Goal: Task Accomplishment & Management: Use online tool/utility

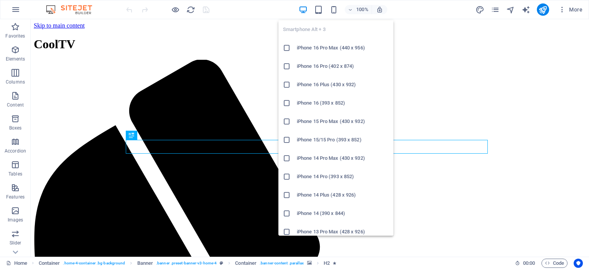
click at [336, 9] on icon "button" at bounding box center [334, 9] width 9 height 9
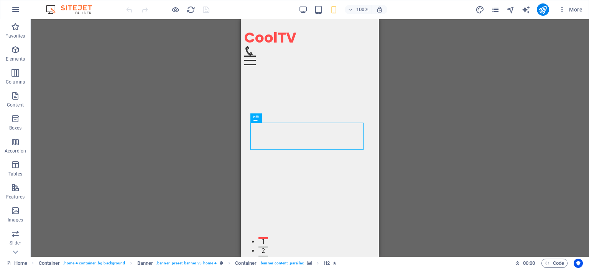
click at [216, 151] on div "Drag here to replace the existing content. Press “Ctrl” if you want to create a…" at bounding box center [310, 138] width 559 height 238
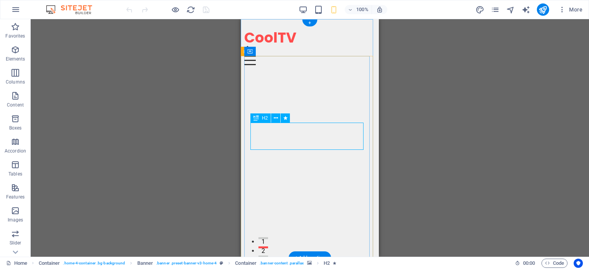
click at [248, 60] on img "1/1" at bounding box center [306, 60] width 125 height 0
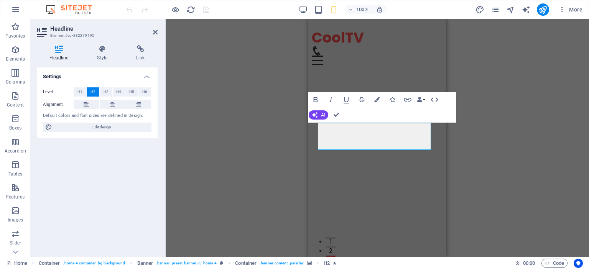
click at [377, 99] on icon "button" at bounding box center [376, 99] width 5 height 5
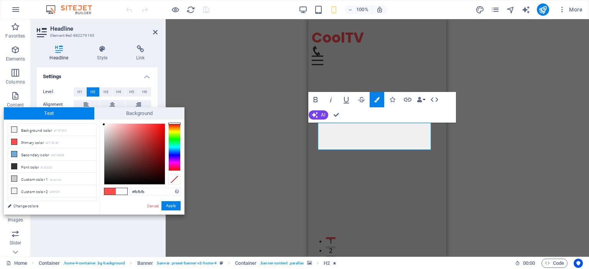
drag, startPoint x: 127, startPoint y: 129, endPoint x: 97, endPoint y: 125, distance: 30.5
click at [97, 125] on div "less Background color #F0F0F0 Primary color #FF4C4C Secondary color #6CAAD8 Fon…" at bounding box center [94, 167] width 181 height 95
click at [171, 206] on button "Apply" at bounding box center [171, 205] width 19 height 9
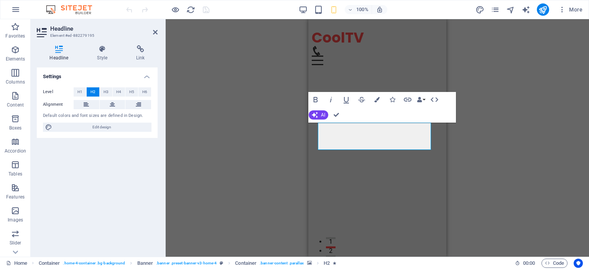
click at [219, 180] on div "H2 Container Banner Banner Container Container Menu Bar H3 Bold Italic Underlin…" at bounding box center [378, 138] width 424 height 238
drag, startPoint x: 386, startPoint y: 147, endPoint x: 636, endPoint y: 134, distance: 249.7
click at [328, 115] on div "Disfruta de Todo el Entretenimiento en un Solo Lugar IPTV Premium – Tu nueva fo…" at bounding box center [377, 242] width 131 height 334
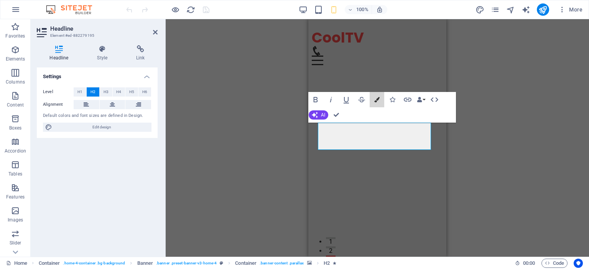
click at [376, 99] on icon "button" at bounding box center [376, 99] width 5 height 5
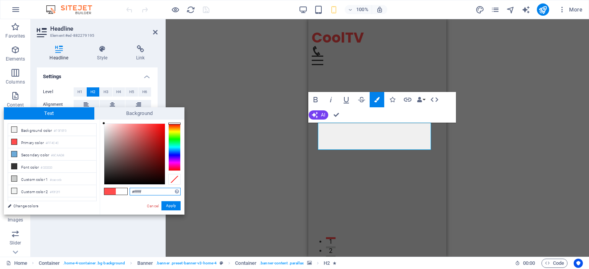
drag, startPoint x: 106, startPoint y: 130, endPoint x: 86, endPoint y: 123, distance: 21.6
click at [86, 123] on div "less Background color #F0F0F0 Primary color #FF4C4C Secondary color #6CAAD8 Fon…" at bounding box center [94, 167] width 181 height 95
click at [60, 132] on small "#F0F0F0" at bounding box center [60, 131] width 13 height 5
click at [15, 130] on icon at bounding box center [14, 129] width 5 height 5
click at [112, 132] on div at bounding box center [113, 133] width 3 height 3
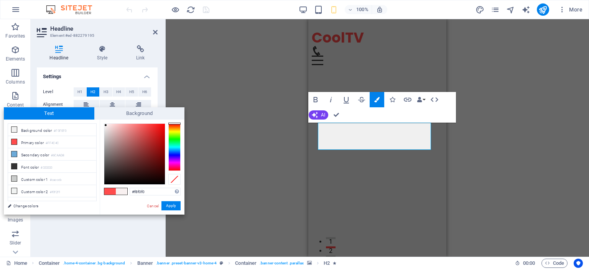
click at [100, 123] on div "#f8f0f0 Supported formats #0852ed rgb(8, 82, 237) rgba(8, 82, 237, 90%) hsv(221…" at bounding box center [142, 223] width 85 height 206
drag, startPoint x: 105, startPoint y: 124, endPoint x: 69, endPoint y: 214, distance: 96.7
click at [69, 214] on div "less Background color #F0F0F0 Primary color #FF4C4C Secondary color #6CAAD8 Fon…" at bounding box center [94, 167] width 181 height 95
click at [95, 191] on li "Custom color 2 #f0f2f1" at bounding box center [52, 191] width 88 height 12
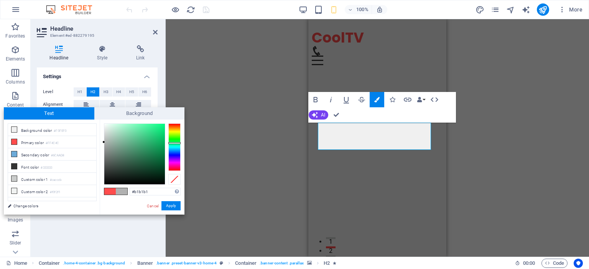
click at [31, 142] on li "Primary color #FF4C4C" at bounding box center [52, 142] width 88 height 12
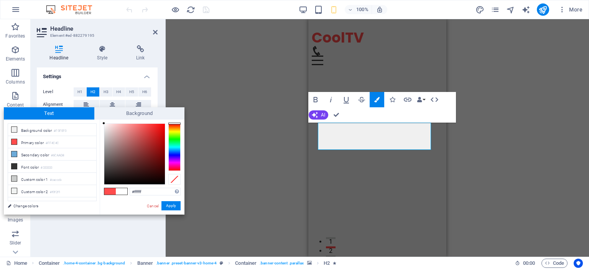
click at [101, 123] on div "#ffffff Supported formats #0852ed rgb(8, 82, 237) rgba(8, 82, 237, 90%) hsv(221…" at bounding box center [142, 223] width 85 height 206
click at [98, 124] on div "less Background color #F0F0F0 Primary color #FF4C4C Secondary color #6CAAD8 Fon…" at bounding box center [94, 167] width 181 height 95
drag, startPoint x: 97, startPoint y: 123, endPoint x: 78, endPoint y: 132, distance: 21.1
click at [78, 132] on li "Background color #F0F0F0" at bounding box center [52, 130] width 88 height 12
click at [26, 142] on li "Primary color #FF4C4C" at bounding box center [52, 142] width 88 height 12
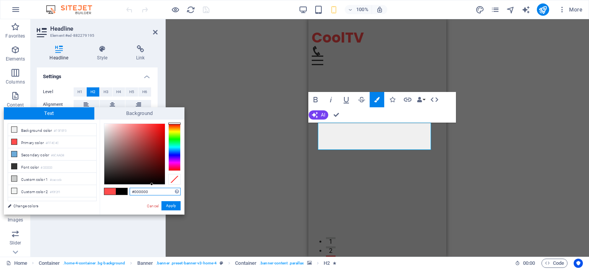
click at [149, 193] on input "#000000" at bounding box center [155, 192] width 51 height 8
drag, startPoint x: 150, startPoint y: 193, endPoint x: 87, endPoint y: 188, distance: 63.1
click at [87, 188] on div "less Background color #F0F0F0 Primary color #FF4C4C Secondary color #6CAAD8 Fon…" at bounding box center [94, 167] width 181 height 95
click at [172, 178] on div at bounding box center [174, 179] width 12 height 11
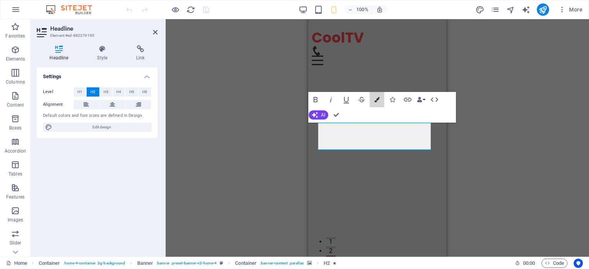
click at [376, 99] on icon "button" at bounding box center [376, 99] width 5 height 5
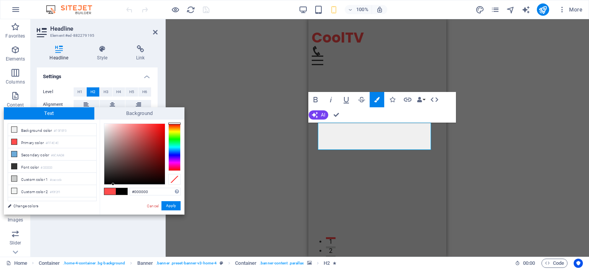
click at [113, 192] on span at bounding box center [110, 191] width 12 height 7
click at [127, 115] on span "Background" at bounding box center [139, 113] width 91 height 12
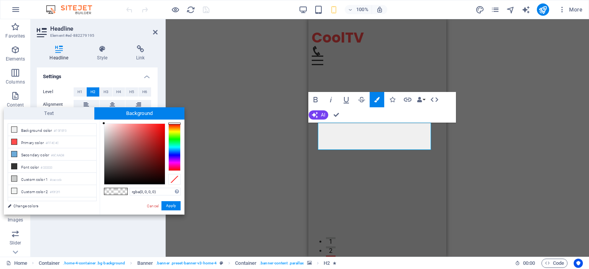
click at [71, 116] on span "Text" at bounding box center [49, 113] width 91 height 12
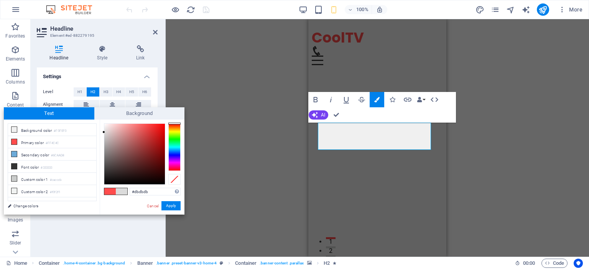
click at [19, 132] on li "Background color #F0F0F0" at bounding box center [52, 130] width 88 height 12
click at [15, 129] on icon at bounding box center [14, 129] width 5 height 5
click at [132, 110] on span "Background" at bounding box center [139, 113] width 91 height 12
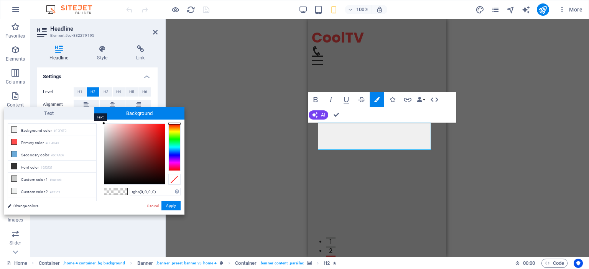
click at [50, 114] on span "Text" at bounding box center [49, 113] width 91 height 12
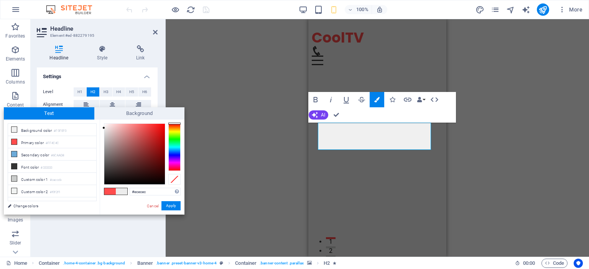
click at [16, 128] on icon at bounding box center [14, 129] width 5 height 5
click at [14, 143] on icon at bounding box center [14, 141] width 5 height 5
click at [19, 143] on li "Primary color #FF4C4C" at bounding box center [52, 142] width 88 height 12
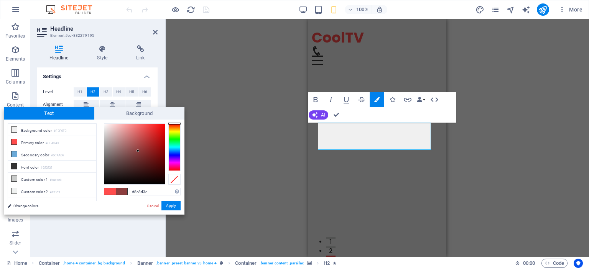
click at [138, 151] on div at bounding box center [138, 151] width 3 height 3
click at [115, 130] on div at bounding box center [134, 154] width 61 height 61
type input "#eedada"
click at [109, 128] on div at bounding box center [134, 154] width 61 height 61
click at [109, 128] on div at bounding box center [108, 127] width 3 height 3
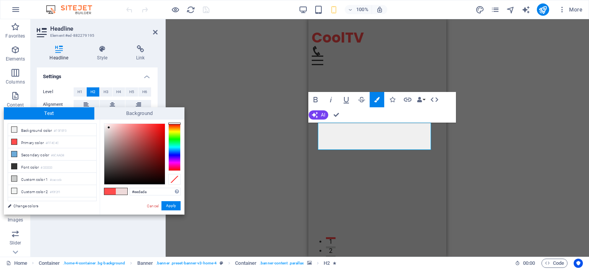
click at [171, 207] on button "Apply" at bounding box center [171, 205] width 19 height 9
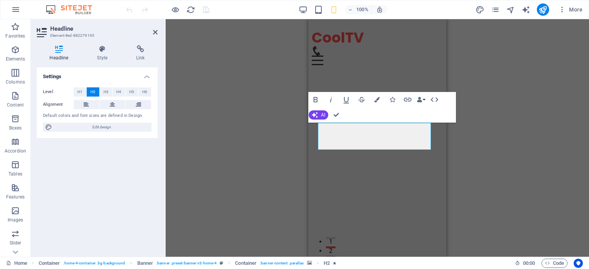
click at [102, 91] on button "H3" at bounding box center [106, 91] width 13 height 9
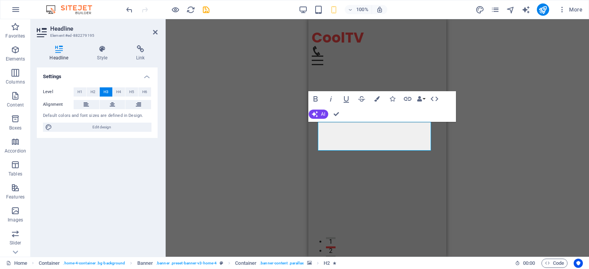
click at [186, 170] on div "H3 Container Banner Container Menu Bar H3 Bold Italic Underline Strikethrough C…" at bounding box center [378, 138] width 424 height 238
click at [283, 131] on div "H3 Container Banner Container Menu Bar H3 Bold Italic Underline Strikethrough C…" at bounding box center [378, 138] width 424 height 238
click at [268, 132] on div "H3 Container Banner Container Menu Bar H3 Bold Italic Underline Strikethrough C…" at bounding box center [378, 138] width 424 height 238
click at [319, 60] on img "1/1" at bounding box center [374, 60] width 125 height 0
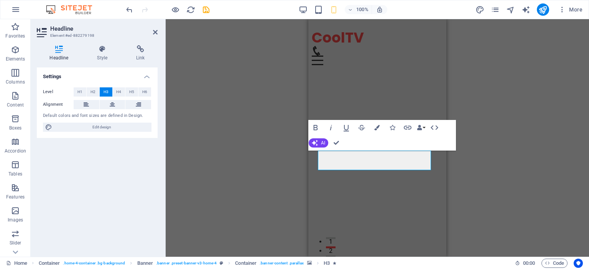
click at [58, 126] on span "Edit design" at bounding box center [101, 127] width 95 height 9
select select "px"
select select "200"
select select "px"
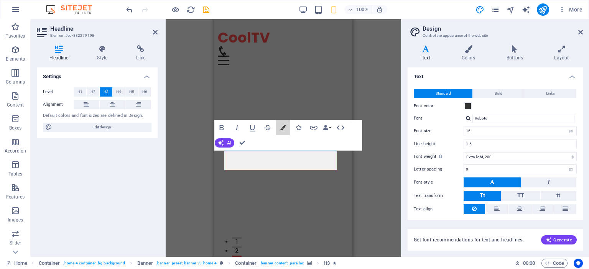
click at [284, 128] on icon "button" at bounding box center [282, 127] width 5 height 5
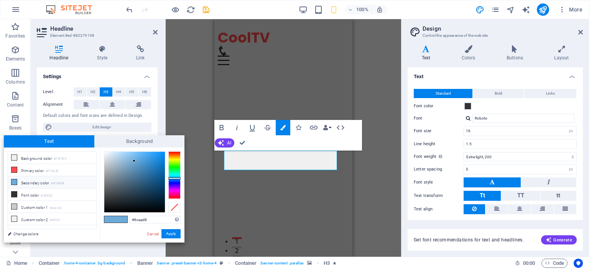
click at [22, 171] on li "Primary color #FF4C4C" at bounding box center [52, 170] width 88 height 12
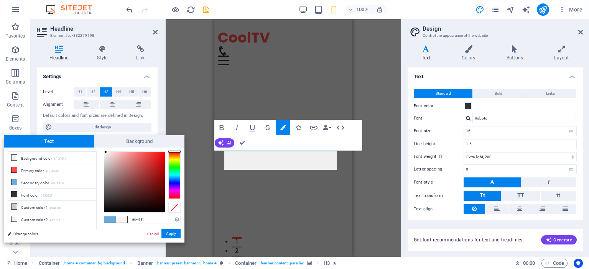
click at [107, 152] on div at bounding box center [134, 182] width 61 height 61
click at [107, 152] on div at bounding box center [106, 152] width 3 height 3
drag, startPoint x: 107, startPoint y: 152, endPoint x: 103, endPoint y: 149, distance: 5.2
click at [103, 149] on div "#ffffff Supported formats #0852ed rgb(8, 82, 237) rgba(8, 82, 237, 90%) hsv(221…" at bounding box center [142, 251] width 85 height 206
click at [102, 148] on div "#ffffff Supported formats #0852ed rgb(8, 82, 237) rgba(8, 82, 237, 90%) hsv(221…" at bounding box center [142, 251] width 85 height 206
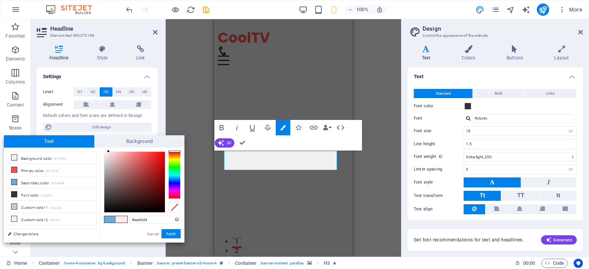
type input "#ecdcdc"
click at [108, 156] on div at bounding box center [108, 156] width 3 height 3
click at [168, 234] on button "Apply" at bounding box center [171, 233] width 19 height 9
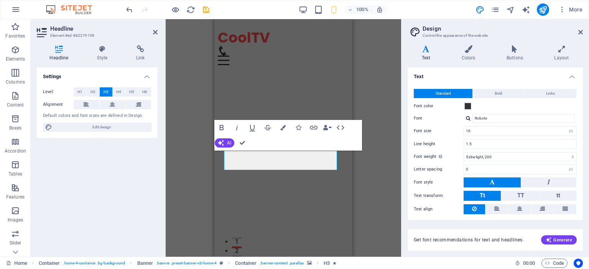
click at [196, 216] on div "H3 Container Banner Container Menu Bar H3 Button Bold Italic Underline Striketh…" at bounding box center [284, 138] width 236 height 238
click at [184, 168] on div "H3 Container Banner Container Menu Bar H3 Button Bold Italic Underline Striketh…" at bounding box center [284, 138] width 236 height 238
click at [201, 102] on div "H3 Container Banner Container Menu Bar H3 Button Bold Italic Underline Striketh…" at bounding box center [284, 138] width 236 height 238
drag, startPoint x: 201, startPoint y: 102, endPoint x: 186, endPoint y: 115, distance: 19.8
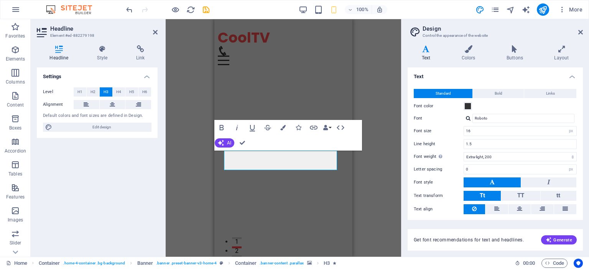
drag, startPoint x: 186, startPoint y: 115, endPoint x: 193, endPoint y: 64, distance: 51.4
click at [193, 64] on div "H3 Container Banner Container Menu Bar H3 Button Bold Italic Underline Striketh…" at bounding box center [284, 138] width 236 height 238
click at [193, 68] on div "H3 Container Banner Container Menu Bar H3 Button Bold Italic Underline Striketh…" at bounding box center [284, 138] width 236 height 238
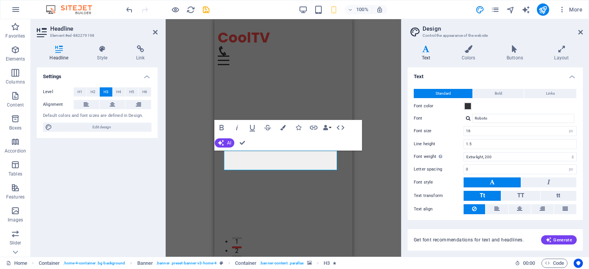
click at [358, 170] on div "H3 Container Banner Container Menu Bar H3 Button Bold Italic Underline Striketh…" at bounding box center [284, 138] width 236 height 238
click at [358, 145] on div "Bold Italic Underline Strikethrough Colors Icons Link Data Bindings Company Fir…" at bounding box center [288, 135] width 148 height 31
click at [292, 60] on img "1/1" at bounding box center [280, 60] width 125 height 0
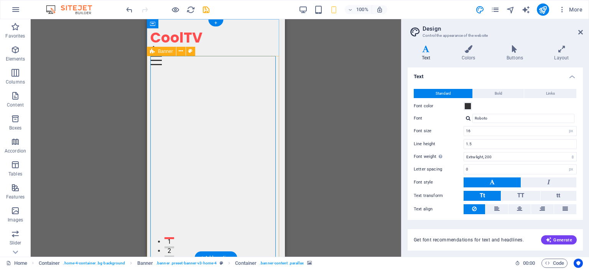
click at [188, 60] on img "1/1" at bounding box center [212, 60] width 125 height 0
click at [190, 51] on icon at bounding box center [190, 51] width 4 height 8
select select "preset-banner-v3-home-4"
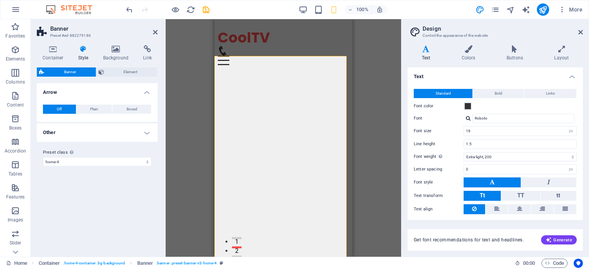
click at [110, 53] on h4 "Background" at bounding box center [117, 53] width 40 height 16
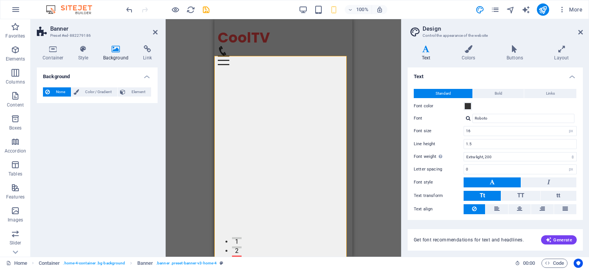
click at [115, 51] on icon at bounding box center [115, 49] width 37 height 8
click at [263, 60] on img "1/1" at bounding box center [280, 60] width 125 height 0
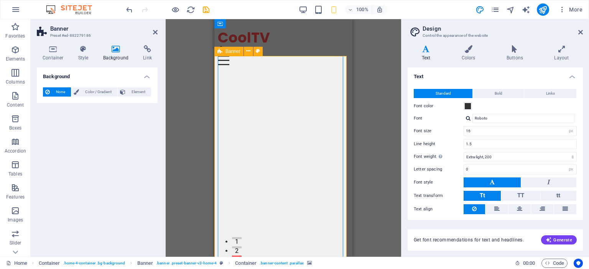
click at [262, 60] on img "1/1" at bounding box center [280, 60] width 125 height 0
click at [258, 50] on icon at bounding box center [258, 51] width 4 height 8
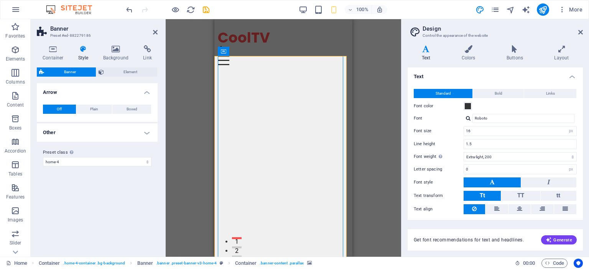
click at [119, 51] on icon at bounding box center [115, 49] width 37 height 8
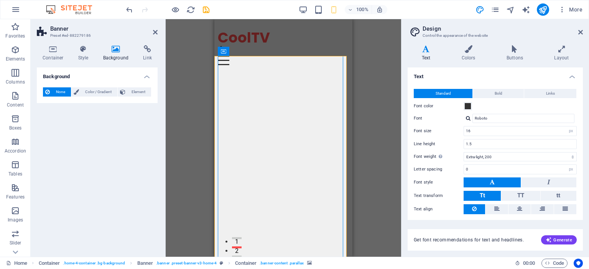
click at [183, 137] on div "Drag here to replace the existing content. Press “Ctrl” if you want to create a…" at bounding box center [284, 138] width 236 height 238
click at [178, 132] on div "Drag here to replace the existing content. Press “Ctrl” if you want to create a…" at bounding box center [284, 138] width 236 height 238
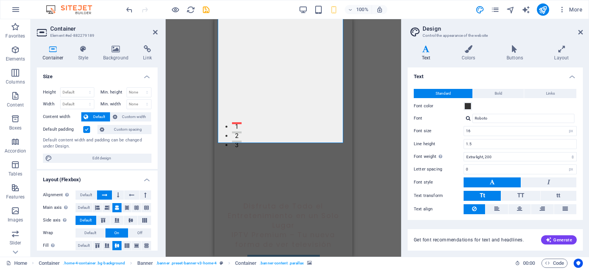
click at [117, 48] on icon at bounding box center [115, 49] width 37 height 8
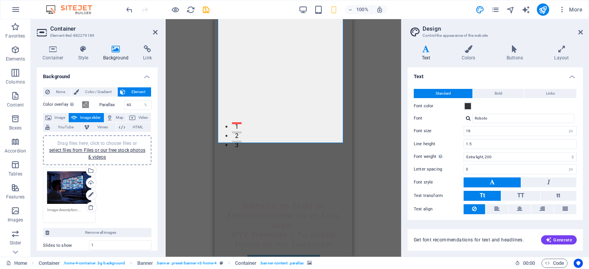
click at [82, 50] on icon at bounding box center [84, 49] width 22 height 8
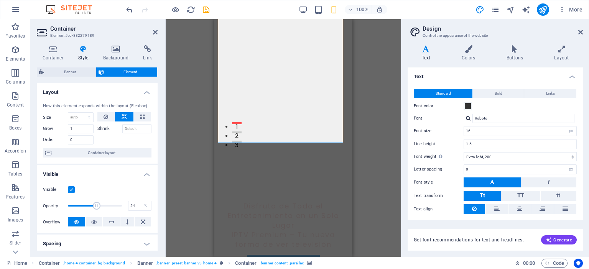
drag, startPoint x: 118, startPoint y: 206, endPoint x: 96, endPoint y: 208, distance: 22.0
click at [96, 208] on span at bounding box center [97, 206] width 8 height 8
type input "71"
drag, startPoint x: 98, startPoint y: 206, endPoint x: 105, endPoint y: 206, distance: 6.9
click at [105, 206] on span at bounding box center [106, 206] width 8 height 8
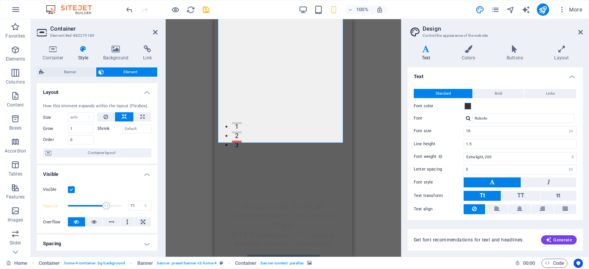
click at [185, 125] on div "Drag here to replace the existing content. Press “Ctrl” if you want to create a…" at bounding box center [284, 138] width 236 height 238
click at [184, 126] on div "Drag here to replace the existing content. Press “Ctrl” if you want to create a…" at bounding box center [284, 138] width 236 height 238
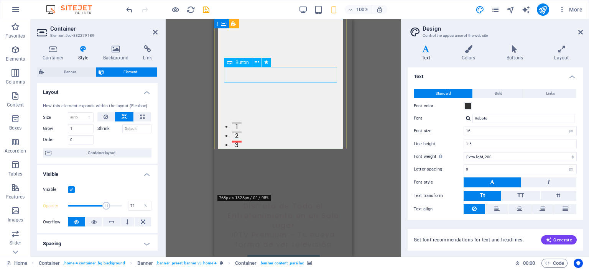
scroll to position [0, 0]
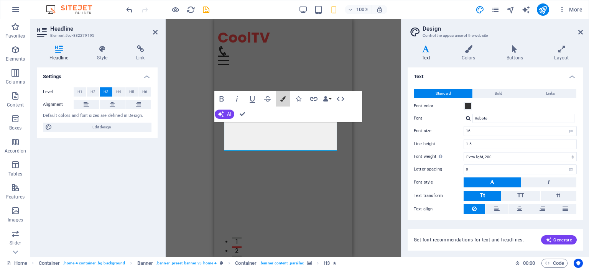
click at [283, 98] on icon "button" at bounding box center [282, 98] width 5 height 5
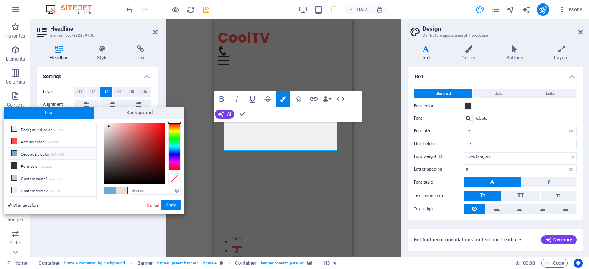
click at [27, 131] on li "Background color #F0F0F0" at bounding box center [52, 129] width 88 height 12
click at [30, 142] on li "Primary color #FF4C4C" at bounding box center [52, 141] width 88 height 12
click at [31, 153] on li "Secondary color #6CAAD8" at bounding box center [52, 154] width 88 height 12
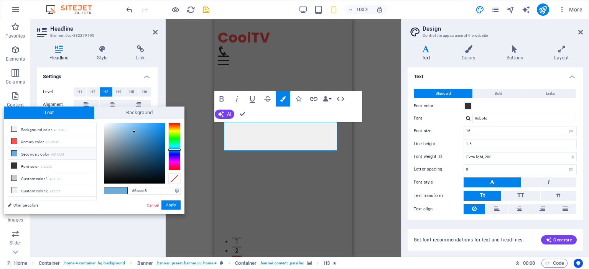
click at [33, 151] on li "Secondary color #6CAAD8" at bounding box center [52, 154] width 88 height 12
click at [33, 156] on li "Secondary color #6CAAD8" at bounding box center [52, 154] width 88 height 12
click at [43, 132] on li "Background color #F0F0F0" at bounding box center [52, 129] width 88 height 12
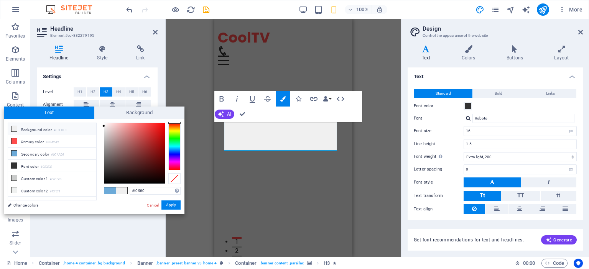
click at [43, 132] on li "Background color #F0F0F0" at bounding box center [52, 129] width 88 height 12
drag, startPoint x: 103, startPoint y: 127, endPoint x: 92, endPoint y: 195, distance: 69.6
click at [92, 195] on div "less Background color #F0F0F0 Primary color #FF4C4C Secondary color #6CAAD8 Fon…" at bounding box center [94, 166] width 181 height 95
click at [102, 183] on div at bounding box center [103, 182] width 3 height 3
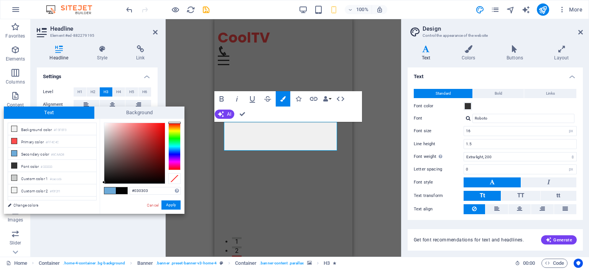
click at [102, 183] on div at bounding box center [103, 182] width 3 height 3
click at [50, 131] on li "Background color #F0F0F0" at bounding box center [52, 129] width 88 height 12
click at [50, 143] on small "#FF4C4C" at bounding box center [52, 142] width 13 height 5
click at [50, 133] on li "Background color #F0F0F0" at bounding box center [52, 129] width 88 height 12
click at [51, 143] on small "#FF4C4C" at bounding box center [52, 142] width 13 height 5
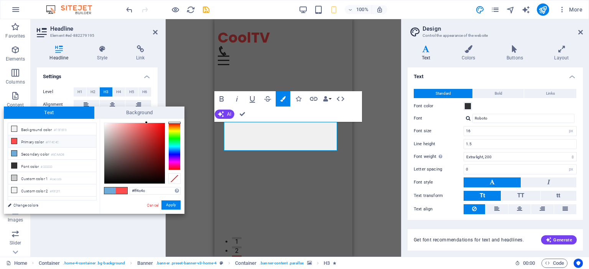
click at [51, 131] on li "Background color #F0F0F0" at bounding box center [52, 129] width 88 height 12
click at [108, 192] on span at bounding box center [110, 191] width 12 height 7
type input "#6caad8"
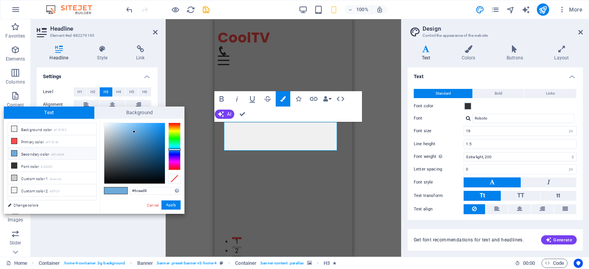
click at [108, 192] on span at bounding box center [110, 191] width 12 height 7
click at [107, 192] on span at bounding box center [110, 191] width 12 height 7
click at [169, 207] on button "Apply" at bounding box center [171, 205] width 19 height 9
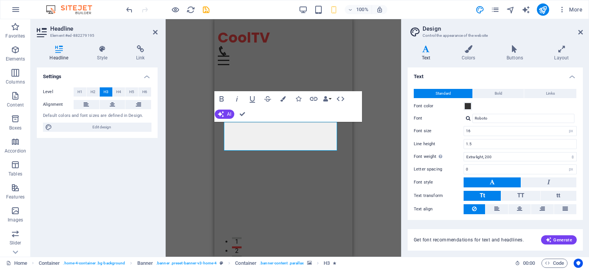
click at [173, 192] on div "H3 Container Banner Banner Container Menu Bar H3 Button Spacer Spacer Bold Ital…" at bounding box center [284, 138] width 236 height 238
click at [370, 194] on div "H3 Container Banner Container Menu Bar H3 Button Spacer Spacer Bold Italic Unde…" at bounding box center [284, 138] width 236 height 238
click at [343, 195] on div "Disfruta de Todo el Entretenimiento en un Solo Lugar IPTV Premium – Tu nueva fo…" at bounding box center [283, 243] width 138 height 336
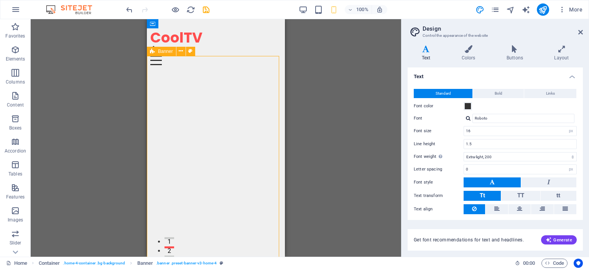
click at [334, 180] on div "H3 Container Banner Container Menu Bar H3 Button Spacer Spacer" at bounding box center [216, 138] width 371 height 238
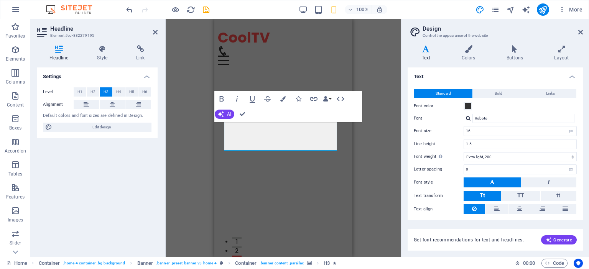
click at [218, 60] on img "1/1" at bounding box center [280, 60] width 125 height 0
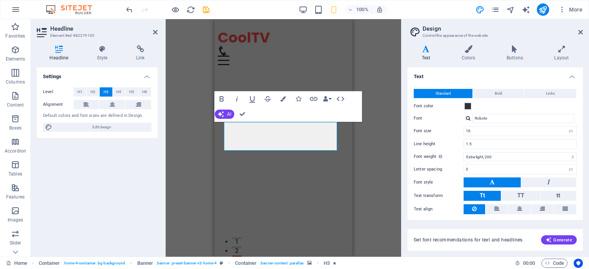
click at [222, 60] on img "1/1" at bounding box center [280, 60] width 125 height 0
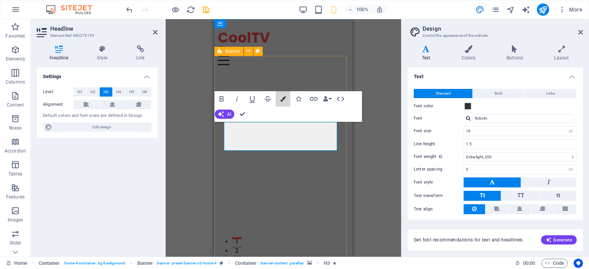
click at [284, 98] on icon "button" at bounding box center [282, 98] width 5 height 5
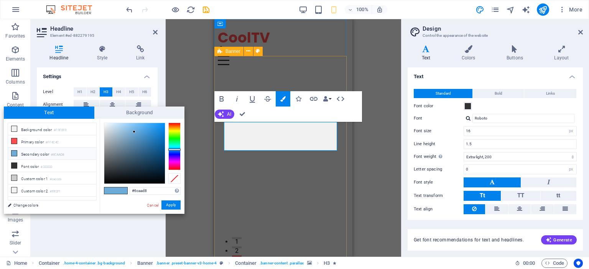
click at [15, 128] on icon at bounding box center [14, 128] width 5 height 5
type input "#f0f0f0"
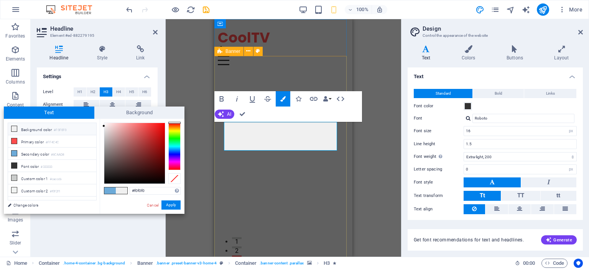
click at [15, 128] on icon at bounding box center [14, 128] width 5 height 5
click at [168, 205] on button "Apply" at bounding box center [171, 205] width 19 height 9
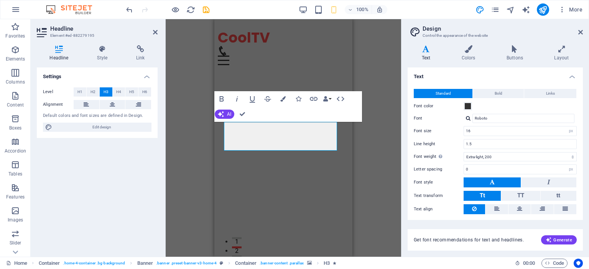
click at [172, 197] on div "H3 Container Banner Container Menu Bar H3 Button Spacer Spacer Bold Italic Unde…" at bounding box center [284, 138] width 236 height 238
click at [370, 160] on div "H3 Container Banner Container Menu Bar H3 Button Spacer Spacer Bold Italic Unde…" at bounding box center [284, 138] width 236 height 238
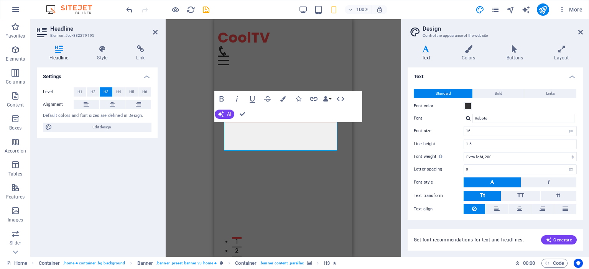
click at [102, 55] on h4 "Style" at bounding box center [103, 53] width 39 height 16
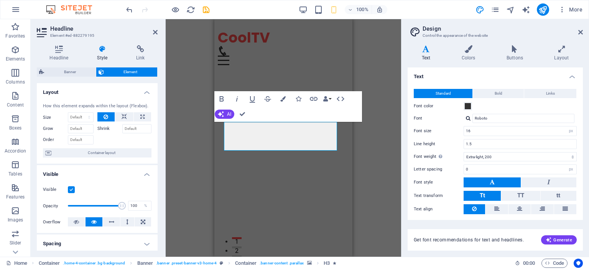
click at [283, 99] on icon "button" at bounding box center [282, 98] width 5 height 5
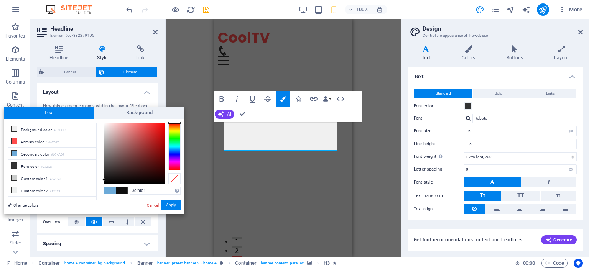
click at [104, 180] on div at bounding box center [134, 153] width 61 height 61
drag, startPoint x: 103, startPoint y: 181, endPoint x: 108, endPoint y: 183, distance: 4.9
click at [108, 183] on div "#0f0f0f Supported formats #0852ed rgb(8, 82, 237) rgba(8, 82, 237, 90%) hsv(221…" at bounding box center [142, 222] width 85 height 206
type input "#070707"
click at [104, 182] on div at bounding box center [134, 153] width 61 height 61
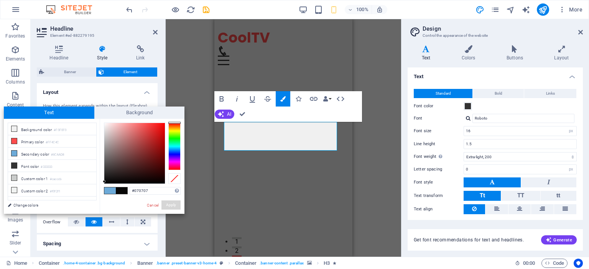
click at [170, 204] on button "Apply" at bounding box center [171, 205] width 19 height 9
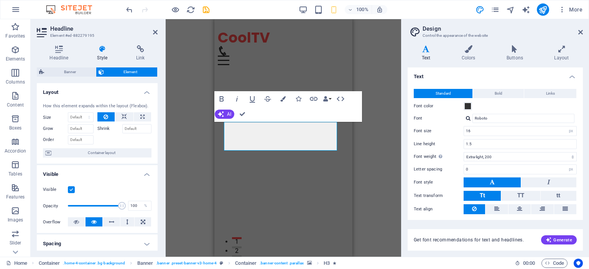
click at [178, 198] on div "H3 Container Banner Container Menu Bar H3 Button Spacer Spacer Bold Italic Unde…" at bounding box center [284, 138] width 236 height 238
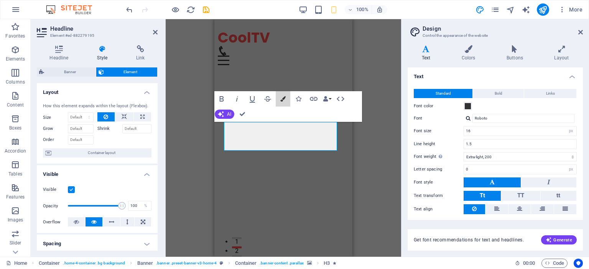
click at [285, 99] on icon "button" at bounding box center [282, 98] width 5 height 5
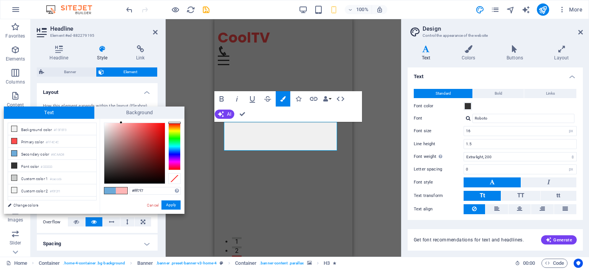
type input "#ffffff"
drag, startPoint x: 109, startPoint y: 126, endPoint x: 88, endPoint y: 97, distance: 35.9
click at [88, 97] on body "CoolTV Home Favorites Elements Columns Content Boxes Accordion Tables Features …" at bounding box center [294, 134] width 589 height 269
click at [166, 207] on button "Apply" at bounding box center [171, 205] width 19 height 9
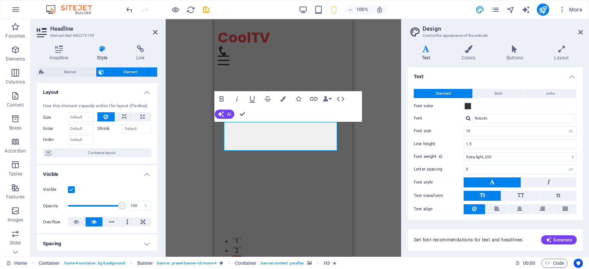
click at [192, 186] on div "H3 Container Banner Container Menu Bar H3 Button Spacer Spacer Bold Italic Unde…" at bounding box center [284, 138] width 236 height 238
click at [193, 175] on div "H3 Container Banner Container Menu Bar H3 Button Spacer Spacer Bold Italic Unde…" at bounding box center [284, 138] width 236 height 238
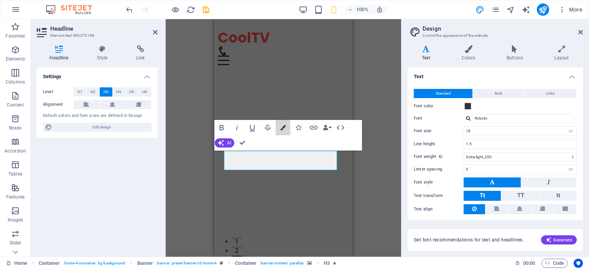
click at [282, 129] on icon "button" at bounding box center [282, 127] width 5 height 5
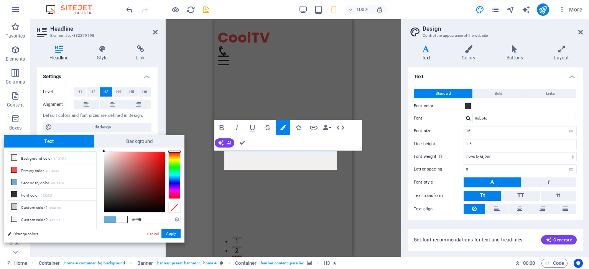
drag, startPoint x: 108, startPoint y: 156, endPoint x: 100, endPoint y: 148, distance: 11.4
click at [100, 148] on div "#ffffff Supported formats #0852ed rgb(8, 82, 237) rgba(8, 82, 237, 90%) hsv(221…" at bounding box center [142, 251] width 85 height 206
click at [108, 222] on span at bounding box center [110, 219] width 12 height 7
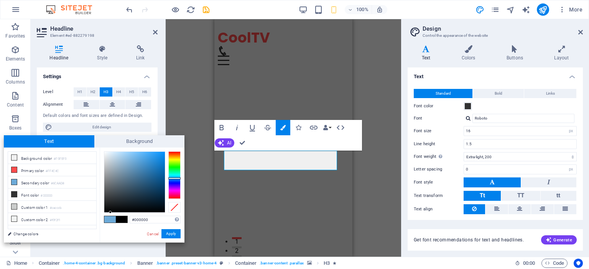
click at [110, 220] on span at bounding box center [110, 219] width 12 height 7
drag, startPoint x: 107, startPoint y: 156, endPoint x: 103, endPoint y: 145, distance: 12.3
click at [103, 145] on div "Text Background less Background color #F0F0F0 Primary color #FF4C4C Secondary c…" at bounding box center [94, 188] width 181 height 107
click at [99, 151] on div "less Background color #F0F0F0 Primary color #FF4C4C Secondary color #6CAAD8 Fon…" at bounding box center [94, 195] width 181 height 95
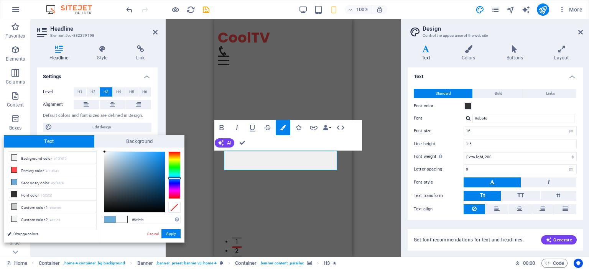
click at [105, 152] on div at bounding box center [104, 151] width 3 height 3
click at [110, 221] on span at bounding box center [110, 219] width 12 height 7
click at [104, 152] on div at bounding box center [134, 182] width 61 height 61
type input "#fafcfe"
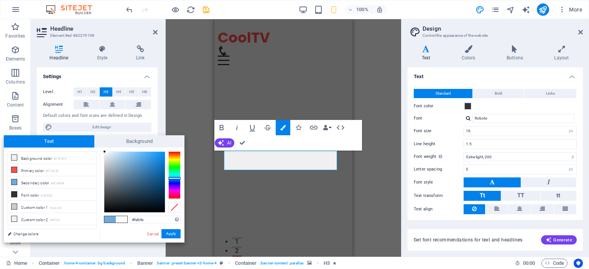
click at [105, 152] on div at bounding box center [104, 151] width 3 height 3
click at [167, 233] on button "Apply" at bounding box center [171, 233] width 19 height 9
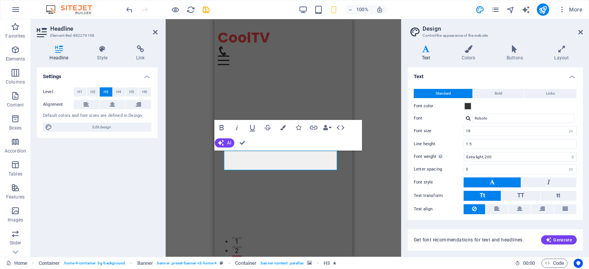
click at [196, 197] on div "H3 Container Banner Banner Container Menu Bar H3 Button Spacer Spacer Bold Ital…" at bounding box center [284, 138] width 236 height 238
click at [219, 60] on img "1/1" at bounding box center [280, 60] width 125 height 0
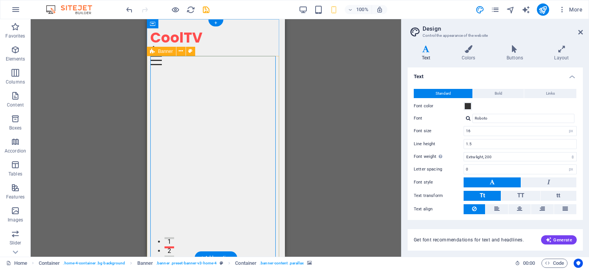
click at [265, 60] on img "1/1" at bounding box center [212, 60] width 125 height 0
click at [259, 60] on img "1/1" at bounding box center [212, 60] width 125 height 0
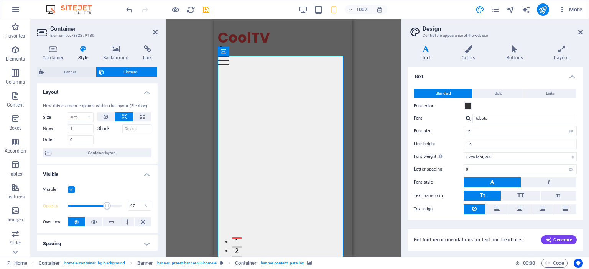
type input "100"
drag, startPoint x: 106, startPoint y: 206, endPoint x: 140, endPoint y: 206, distance: 33.8
click at [140, 206] on div "Opacity 100 %" at bounding box center [97, 206] width 109 height 17
click at [196, 169] on div "Drag here to replace the existing content. Press “Ctrl” if you want to create a…" at bounding box center [284, 138] width 236 height 238
click at [191, 170] on div "Drag here to replace the existing content. Press “Ctrl” if you want to create a…" at bounding box center [284, 138] width 236 height 238
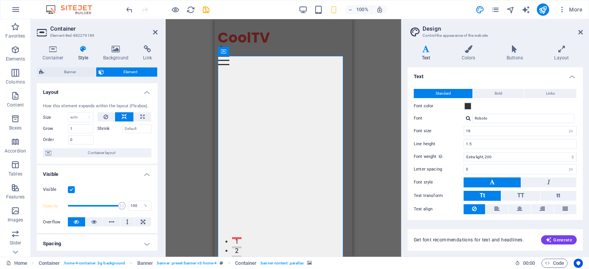
click at [191, 170] on div "Drag here to replace the existing content. Press “Ctrl” if you want to create a…" at bounding box center [284, 138] width 236 height 238
click at [189, 171] on div "Drag here to replace the existing content. Press “Ctrl” if you want to create a…" at bounding box center [284, 138] width 236 height 238
click at [371, 157] on div "Drag here to replace the existing content. Press “Ctrl” if you want to create a…" at bounding box center [284, 138] width 236 height 238
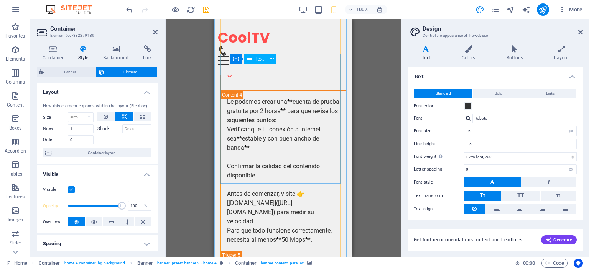
scroll to position [4032, 0]
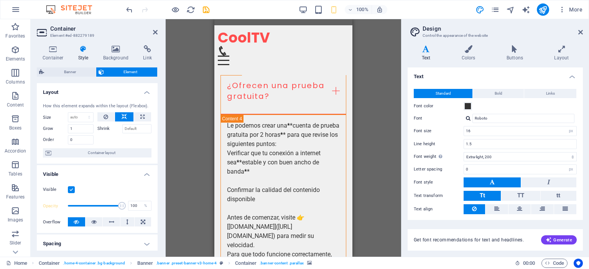
click at [377, 64] on div "Drag here to replace the existing content. Press “Ctrl” if you want to create a…" at bounding box center [284, 138] width 236 height 238
click at [496, 6] on icon "pages" at bounding box center [495, 9] width 9 height 9
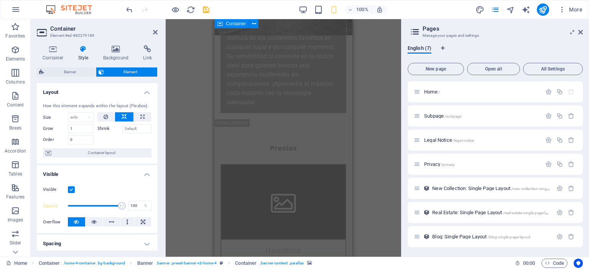
scroll to position [921, 0]
click at [414, 31] on icon at bounding box center [415, 31] width 12 height 11
click at [359, 89] on div "Drag here to replace the existing content. Press “Ctrl” if you want to create a…" at bounding box center [284, 138] width 236 height 238
click at [436, 187] on span "New Collection: Single Page Layout /new-collection-single-page-layout" at bounding box center [501, 189] width 139 height 6
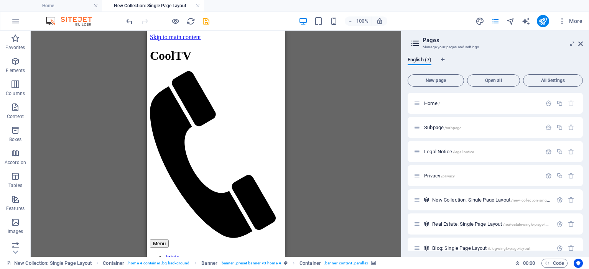
scroll to position [0, 0]
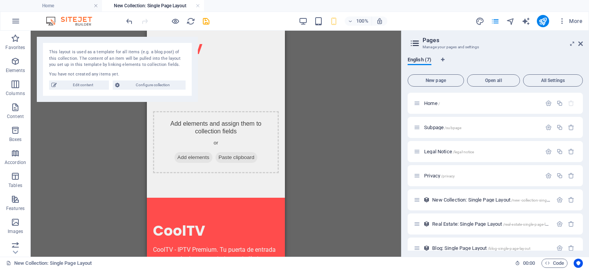
click at [90, 124] on div "Drag here to replace the existing content. Press “Ctrl” if you want to create a…" at bounding box center [216, 144] width 371 height 226
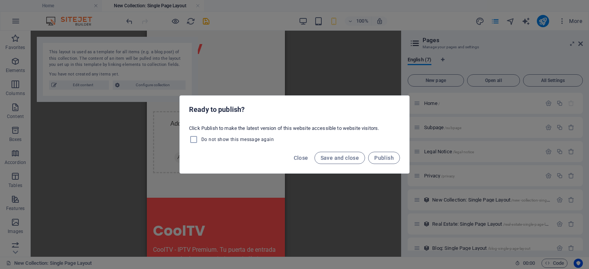
click at [308, 159] on span "Close" at bounding box center [301, 158] width 15 height 6
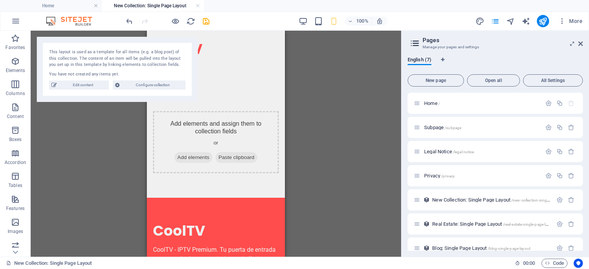
click at [433, 103] on span "Home /" at bounding box center [432, 104] width 16 height 6
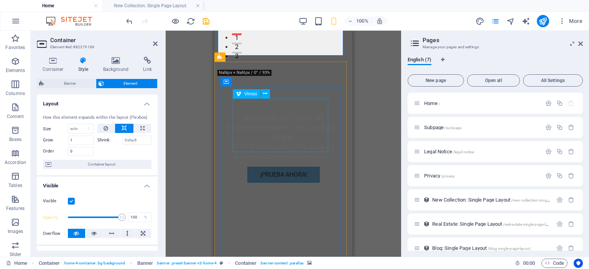
scroll to position [211, 0]
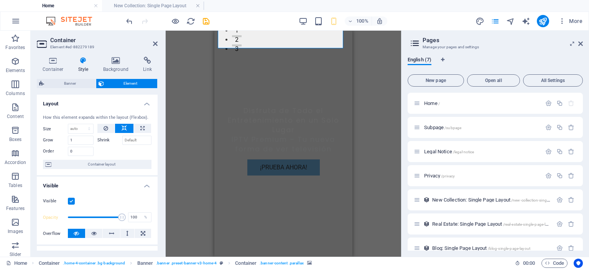
click at [16, 109] on icon "button" at bounding box center [15, 107] width 9 height 9
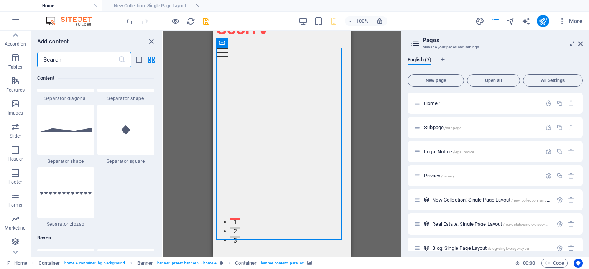
scroll to position [119, 0]
click at [14, 196] on icon "button" at bounding box center [15, 195] width 9 height 9
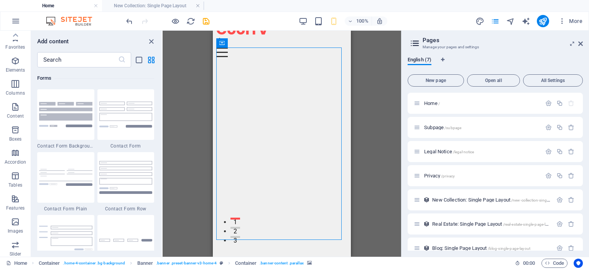
scroll to position [0, 0]
click at [14, 21] on icon "button" at bounding box center [15, 20] width 9 height 9
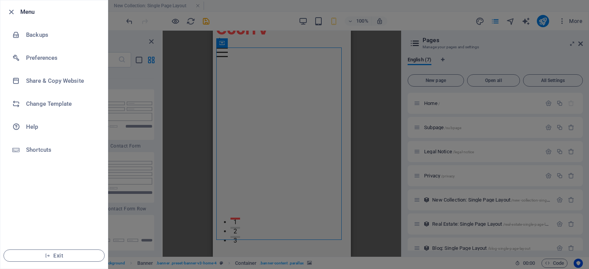
click at [135, 173] on div at bounding box center [294, 134] width 589 height 269
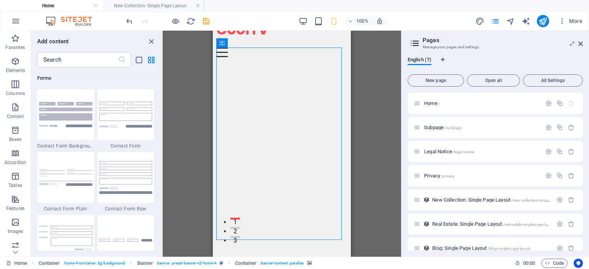
click at [542, 83] on button "All Settings" at bounding box center [553, 80] width 60 height 12
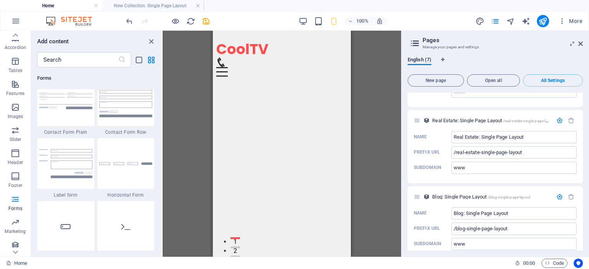
scroll to position [119, 0]
click at [569, 20] on span "More" at bounding box center [571, 21] width 24 height 8
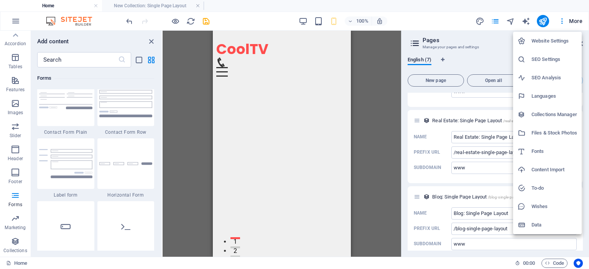
click at [559, 41] on h6 "Website Settings" at bounding box center [555, 40] width 46 height 9
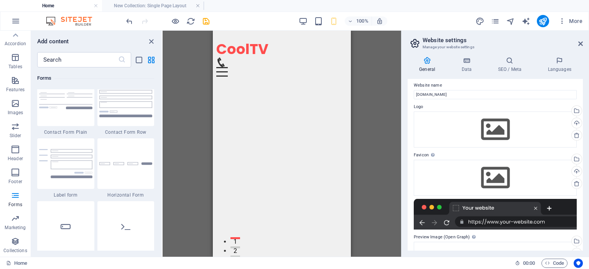
scroll to position [0, 0]
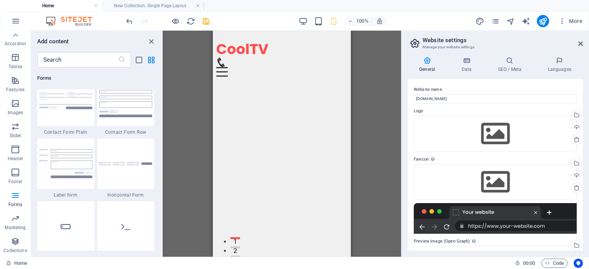
click at [570, 127] on div "Upload" at bounding box center [576, 128] width 12 height 12
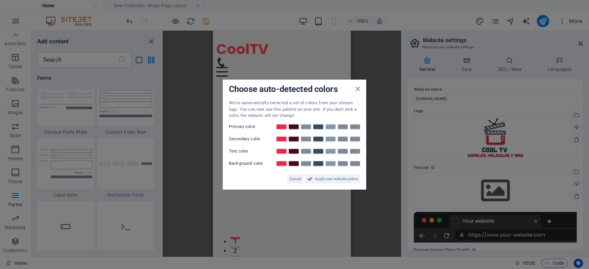
click at [328, 178] on span "Apply new website colors" at bounding box center [336, 178] width 43 height 9
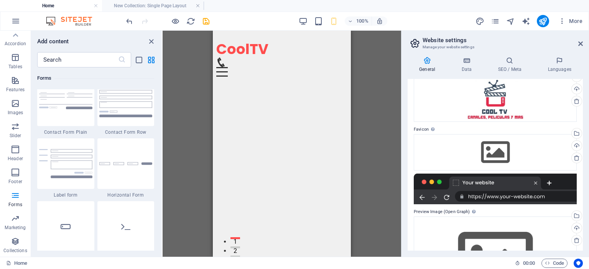
click at [575, 145] on div "Upload" at bounding box center [576, 147] width 12 height 12
click at [489, 148] on div "Drag files here, click to choose files or select files from Files or our free s…" at bounding box center [495, 152] width 163 height 36
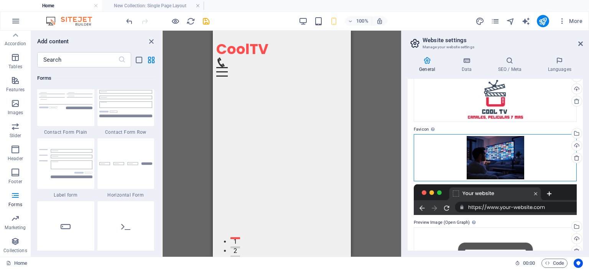
click at [484, 151] on div "Drag files here, click to choose files or select files from Files or our free s…" at bounding box center [495, 157] width 163 height 47
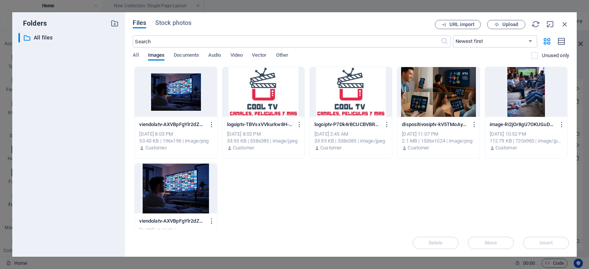
click at [262, 100] on div at bounding box center [264, 92] width 82 height 50
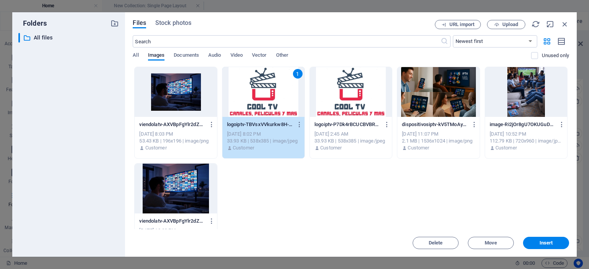
click at [262, 100] on div "1" at bounding box center [264, 92] width 82 height 50
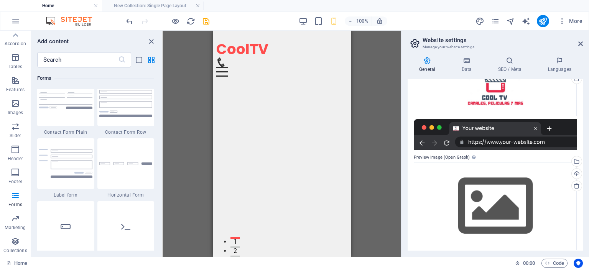
scroll to position [124, 0]
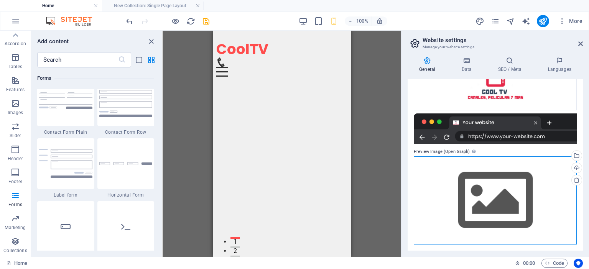
click at [486, 192] on div "Drag files here, click to choose files or select files from Files or our free s…" at bounding box center [495, 201] width 163 height 88
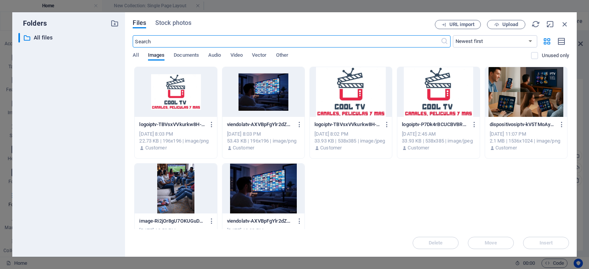
click at [517, 93] on div at bounding box center [526, 92] width 82 height 50
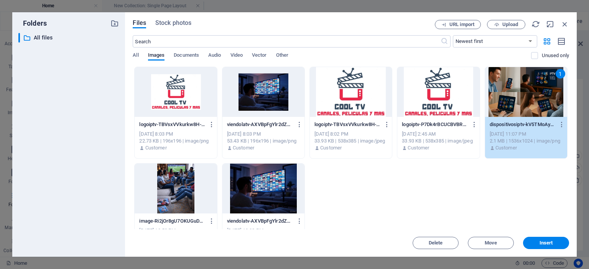
click at [517, 93] on div "1" at bounding box center [526, 92] width 82 height 50
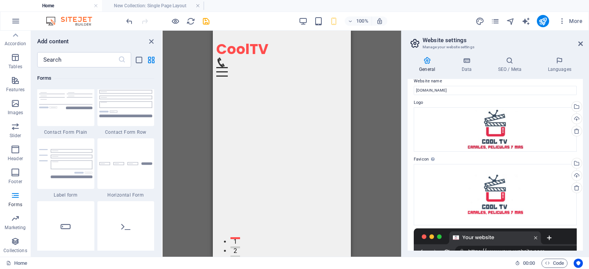
scroll to position [0, 0]
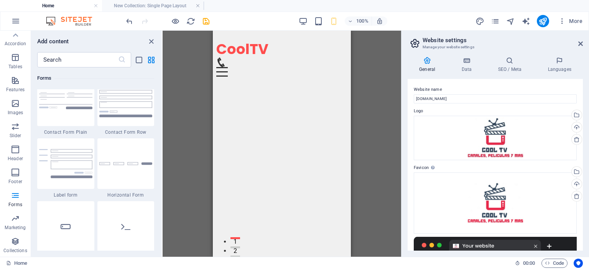
click at [470, 65] on h4 "Data" at bounding box center [468, 65] width 36 height 16
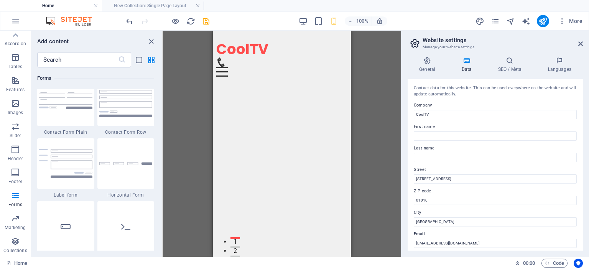
click at [513, 65] on h4 "SEO / Meta" at bounding box center [511, 65] width 50 height 16
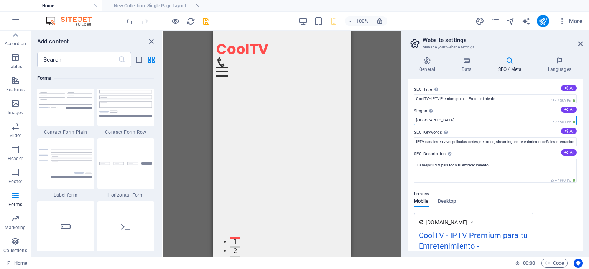
click at [473, 120] on input "Berlin" at bounding box center [495, 120] width 163 height 9
click at [440, 120] on input "Cooltv La nueva forma de ver la TV" at bounding box center [495, 120] width 163 height 9
click at [508, 120] on input "Cooltv La nueva forma de ver la TV" at bounding box center [495, 120] width 163 height 9
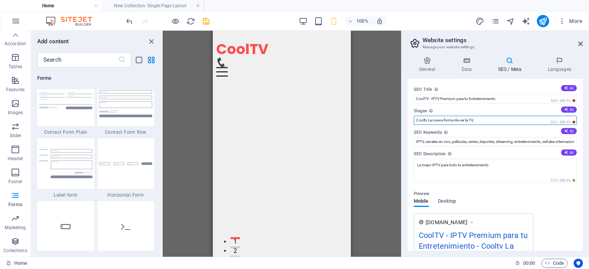
type input "Cooltv La nueva forma de ver la TV"
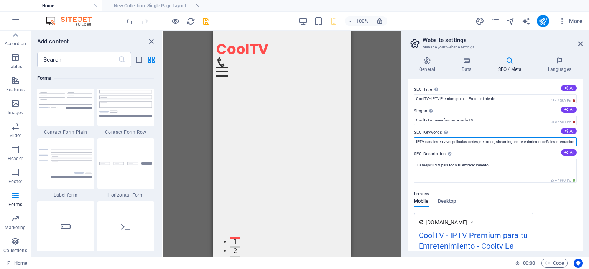
click at [537, 140] on input "IPTV, canales en vivo, películas, series, deportes, streaming, entretenimiento,…" at bounding box center [495, 141] width 163 height 9
click at [566, 143] on input "IPTV, canales en vivo, películas, series, deportes, streaming, entretenimiento,…" at bounding box center [495, 141] width 163 height 9
type input "IPTV, canales en vivo, películas, series, deportes, streaming, entretenimiento,…"
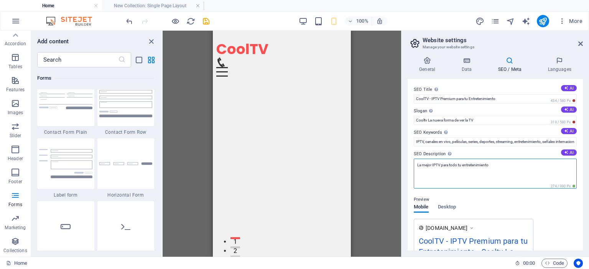
click at [504, 166] on textarea "La mejor IPTV para todo tu entretenimiento" at bounding box center [495, 174] width 163 height 30
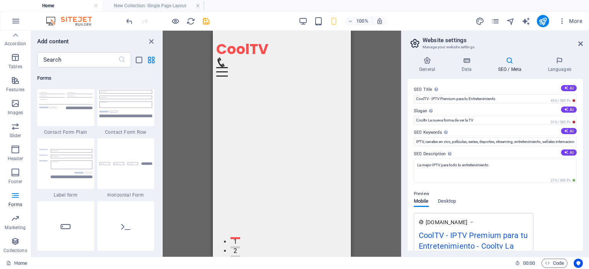
click at [77, 105] on img at bounding box center [65, 100] width 53 height 17
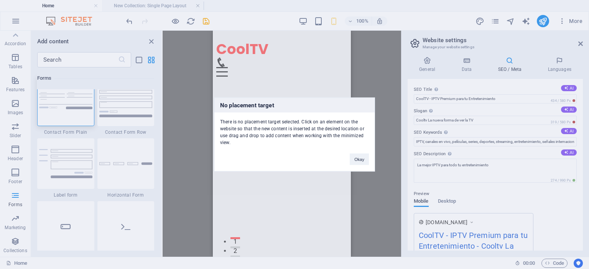
click at [443, 171] on div "No placement target There is no placement target selected. Click on an element …" at bounding box center [294, 134] width 589 height 269
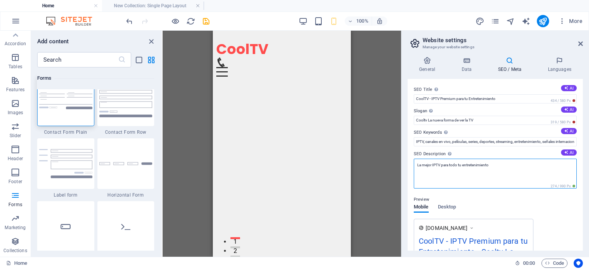
drag, startPoint x: 409, startPoint y: 165, endPoint x: 400, endPoint y: 157, distance: 11.9
click at [400, 157] on div "Home New Collection: Single Page Layout Favorites Elements Columns Content Boxe…" at bounding box center [294, 144] width 589 height 226
paste textarea "🌐 IPTV Premium: +10.000 Canales, Películas y Series de Todos los Streamers – ¡T…"
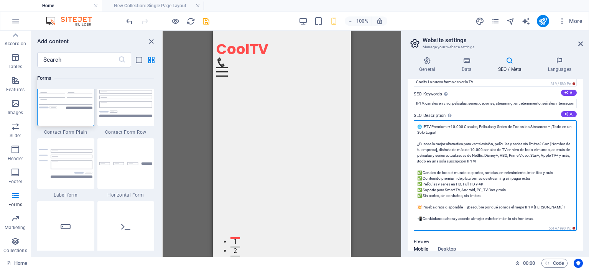
scroll to position [77, 0]
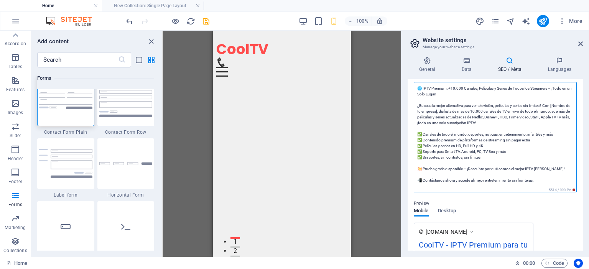
click at [445, 122] on textarea "🌐 IPTV Premium: +10.000 Canales, Películas y Series de Todos los Streamers – ¡T…" at bounding box center [495, 137] width 163 height 110
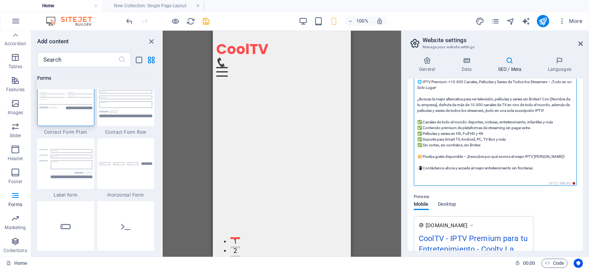
scroll to position [95, 0]
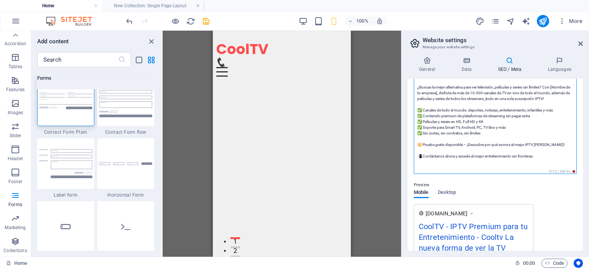
type textarea "🌐 IPTV Premium: +10.000 Canales, Películas y Series de Todos los Streamers – ¡T…"
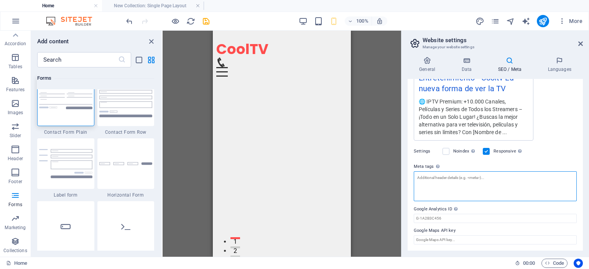
click at [450, 183] on textarea "Meta tags Enter HTML code here that will be placed inside the tags of your webs…" at bounding box center [495, 186] width 163 height 30
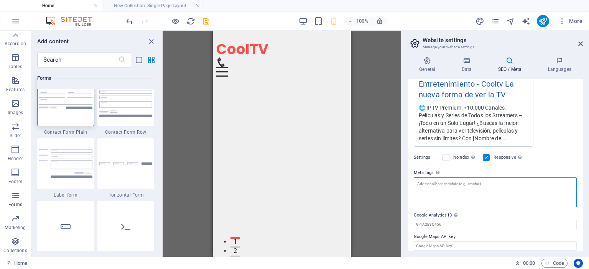
paste textarea "IPTV Premium con +10,000 Canales, Películas y Series | Tu IPTV"
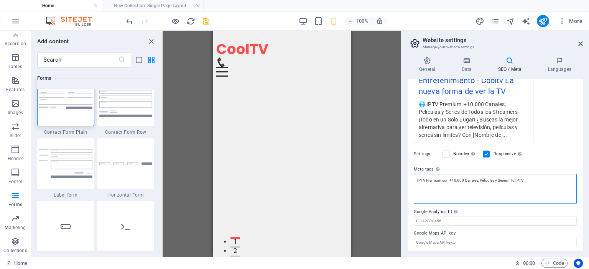
scroll to position [168, 0]
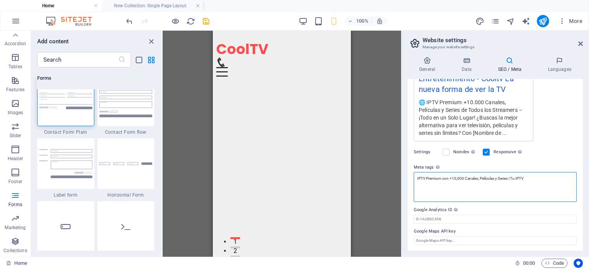
type textarea "IPTV Premium con +10,000 Canales, Películas y Series | Tu IPTV"
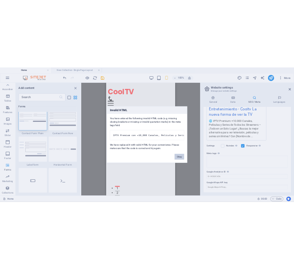
scroll to position [162, 0]
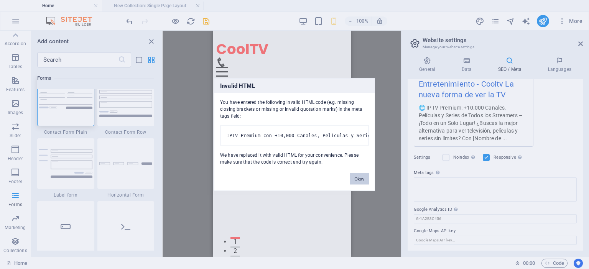
click at [364, 185] on button "Okay" at bounding box center [359, 179] width 19 height 12
click at [364, 186] on div "Drag here to replace the existing content. Press “Ctrl” if you want to create a…" at bounding box center [282, 144] width 239 height 226
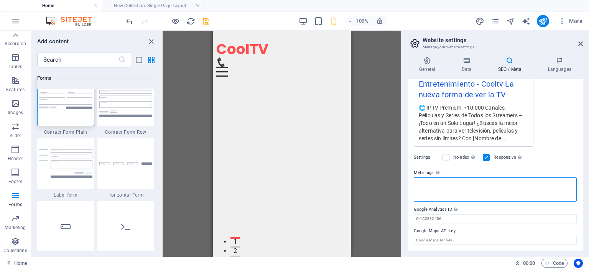
click at [440, 188] on textarea "Meta tags Enter HTML code here that will be placed inside the tags of your webs…" at bounding box center [495, 190] width 163 height 24
paste textarea "Disfruta +10,000 canales en vivo, películas y series de Netflix, HBO, Disney+, …"
type textarea "Disfruta +10,000 canales en vivo, películas y series de Netflix, HBO, Disney+, …"
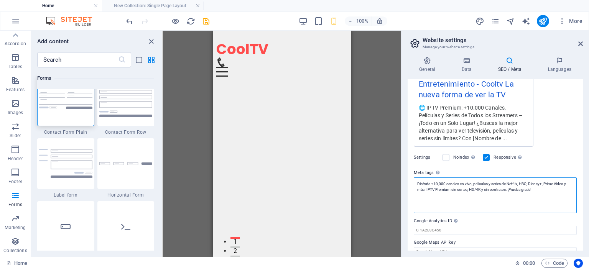
click at [447, 197] on textarea "Disfruta +10,000 canales en vivo, películas y series de Netflix, HBO, Disney+, …" at bounding box center [495, 196] width 163 height 36
drag, startPoint x: 421, startPoint y: 197, endPoint x: 407, endPoint y: 175, distance: 25.9
click at [407, 175] on div "General Data SEO / Meta Languages Website name cooltv.com.mx Logo Drag files he…" at bounding box center [496, 154] width 188 height 206
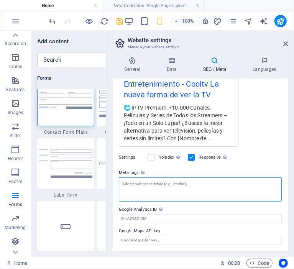
click at [143, 188] on textarea "Meta tags Enter HTML code here that will be placed inside the tags of your webs…" at bounding box center [200, 190] width 163 height 24
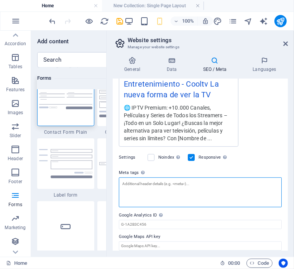
paste textarea "<!-- Meta Title --> <title>IPTV Premium con +10,000 Canales, Películas y Series…"
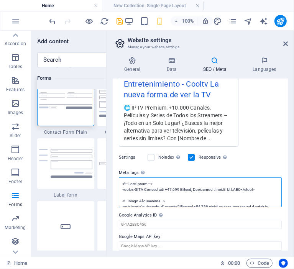
scroll to position [38, 0]
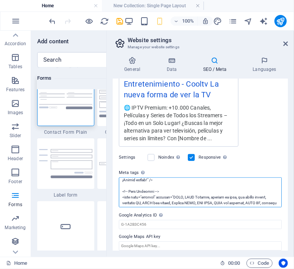
click at [141, 195] on textarea "Meta tags Enter HTML code here that will be placed inside the tags of your webs…" at bounding box center [200, 193] width 163 height 30
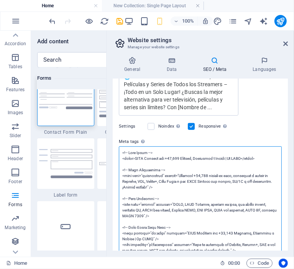
scroll to position [201, 0]
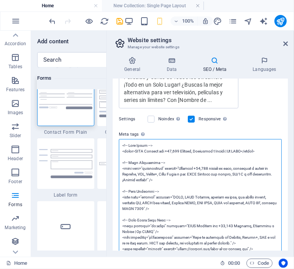
click at [126, 176] on textarea "Meta tags Enter HTML code here that will be placed inside the tags of your webs…" at bounding box center [200, 231] width 163 height 185
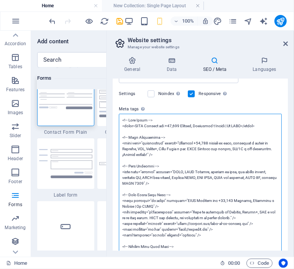
scroll to position [239, 0]
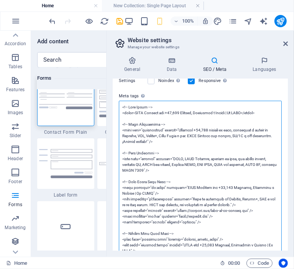
drag, startPoint x: 129, startPoint y: 182, endPoint x: 166, endPoint y: 180, distance: 36.5
click at [166, 180] on textarea "Meta tags Enter HTML code here that will be placed inside the tags of your webs…" at bounding box center [200, 193] width 163 height 185
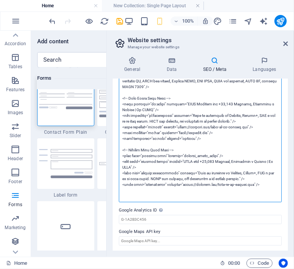
scroll to position [323, 0]
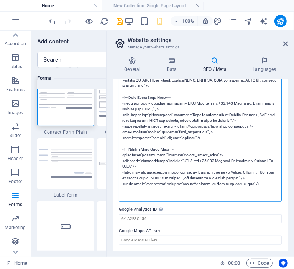
drag, startPoint x: 270, startPoint y: 184, endPoint x: 114, endPoint y: 146, distance: 160.7
click at [114, 146] on div "SEO Title The title of your website - make it something that stands out in sear…" at bounding box center [200, 165] width 175 height 172
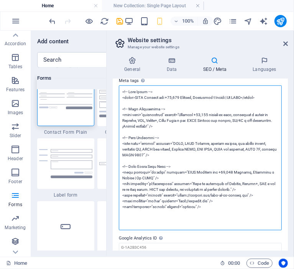
scroll to position [244, 0]
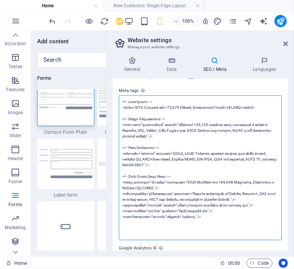
drag, startPoint x: 211, startPoint y: 217, endPoint x: 119, endPoint y: 175, distance: 101.0
click at [119, 175] on textarea "Meta tags Enter HTML code here that will be placed inside the tags of your webs…" at bounding box center [200, 168] width 163 height 145
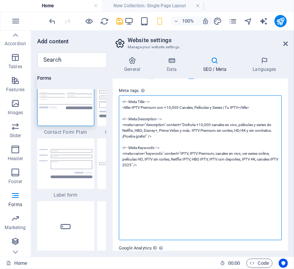
scroll to position [242, 0]
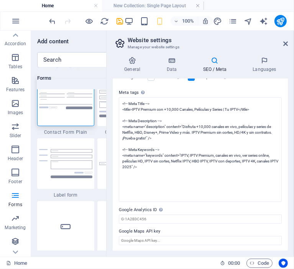
type textarea "<!-- Meta Title --> <title>IPTV Premium con +10,000 Canales, Películas y Series…"
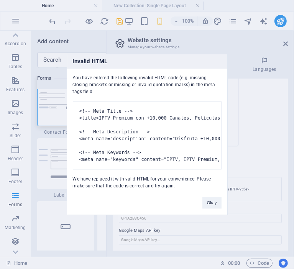
scroll to position [162, 0]
click at [134, 102] on pre "<!-- Meta Title --> <title>IPTV Premium con +10,000 Canales, Películas y Series…" at bounding box center [147, 136] width 149 height 68
click at [210, 209] on button "Okay" at bounding box center [212, 204] width 19 height 12
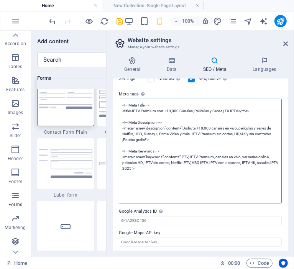
scroll to position [242, 0]
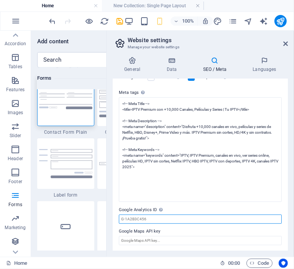
click at [160, 220] on input "Google Analytics ID Please only add the Google Analytics ID. We automatically i…" at bounding box center [200, 219] width 163 height 9
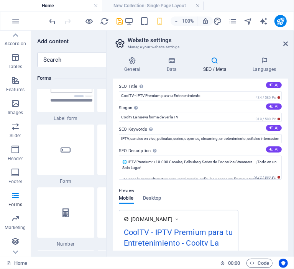
scroll to position [0, 0]
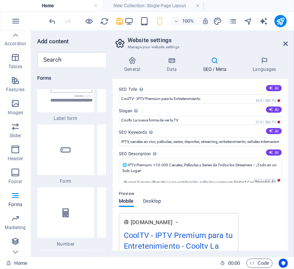
click at [264, 63] on icon at bounding box center [264, 61] width 47 height 8
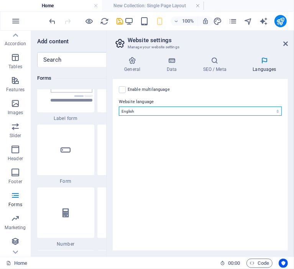
click at [137, 111] on select "Abkhazian Afar Afrikaans Akan Albanian Amharic Arabic Aragonese Armenian Assame…" at bounding box center [200, 111] width 163 height 9
select select "148"
click at [119, 107] on select "Abkhazian Afar Afrikaans Akan Albanian Amharic Arabic Aragonese Armenian Assame…" at bounding box center [200, 111] width 163 height 9
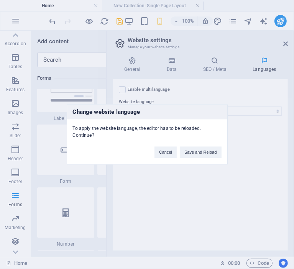
click at [196, 149] on button "Save and Reload" at bounding box center [200, 153] width 41 height 12
checkbox input "false"
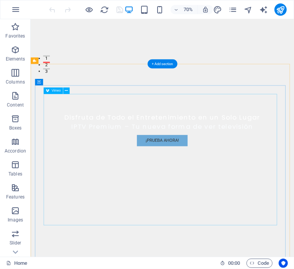
scroll to position [345, 0]
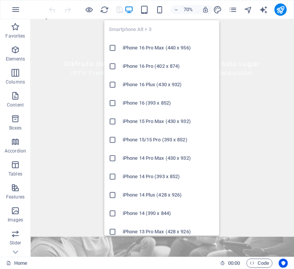
click at [158, 9] on icon "button" at bounding box center [160, 9] width 9 height 9
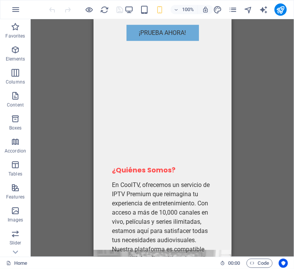
click at [66, 131] on div "Drag here to replace the existing content. Press “Ctrl” if you want to create a…" at bounding box center [163, 138] width 264 height 238
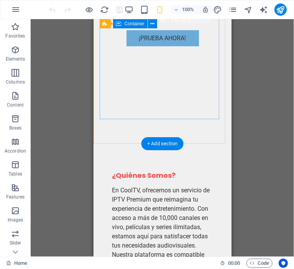
scroll to position [387, 0]
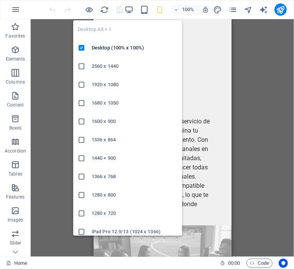
click at [127, 10] on icon "button" at bounding box center [129, 9] width 9 height 9
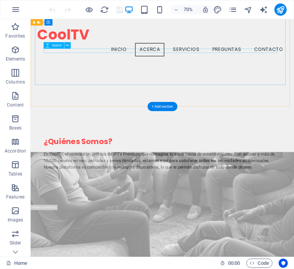
scroll to position [458, 0]
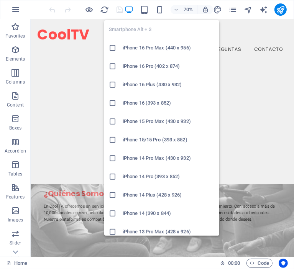
click at [161, 13] on icon "button" at bounding box center [160, 9] width 9 height 9
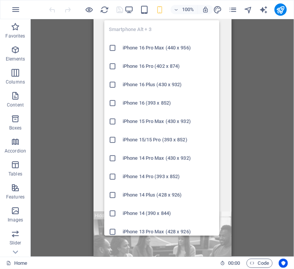
scroll to position [495, 0]
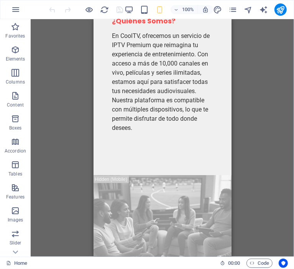
click at [73, 136] on div "Drag here to replace the existing content. Press “Ctrl” if you want to create a…" at bounding box center [163, 138] width 264 height 238
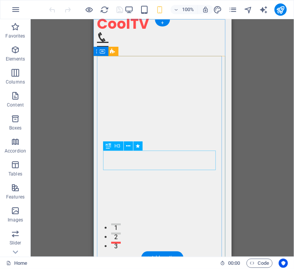
scroll to position [0, 0]
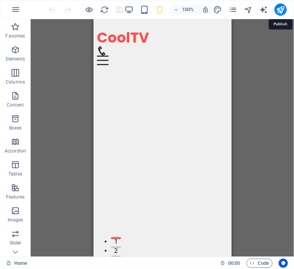
click at [280, 11] on icon "publish" at bounding box center [281, 9] width 9 height 9
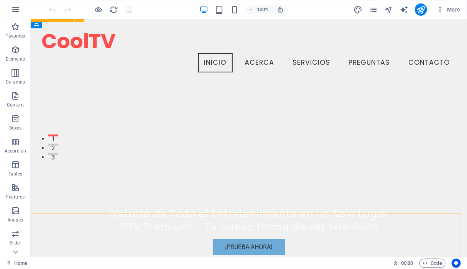
scroll to position [71, 0]
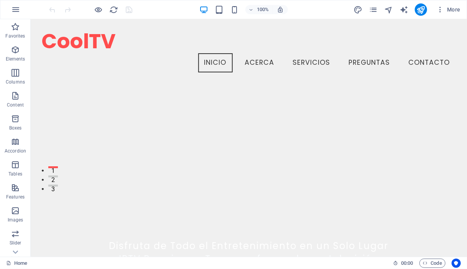
click at [294, 8] on span "More" at bounding box center [449, 10] width 24 height 8
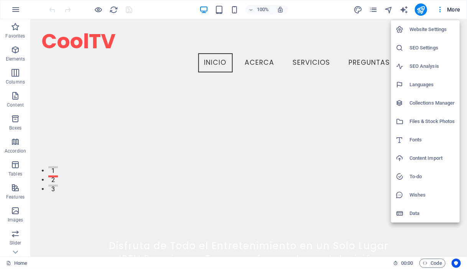
click at [294, 32] on h6 "Website Settings" at bounding box center [433, 29] width 46 height 9
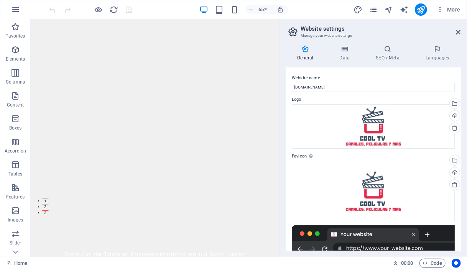
click at [294, 12] on span "More" at bounding box center [449, 10] width 24 height 8
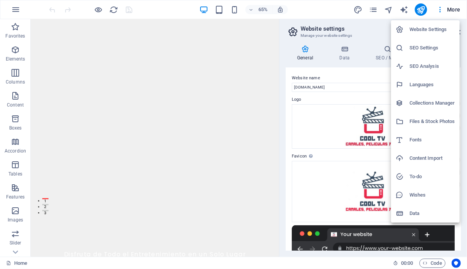
click at [294, 46] on h6 "SEO Settings" at bounding box center [433, 47] width 46 height 9
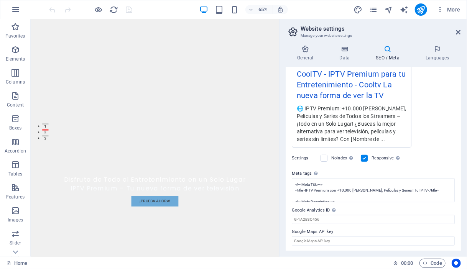
scroll to position [150, 0]
click at [294, 52] on icon at bounding box center [344, 49] width 33 height 8
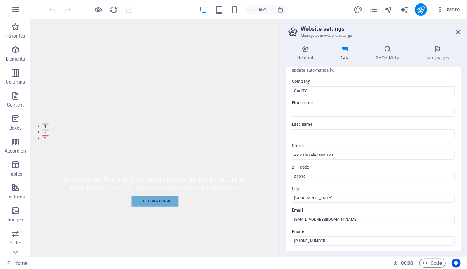
scroll to position [0, 0]
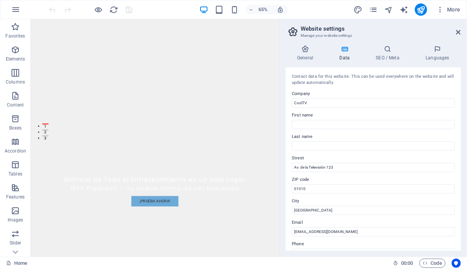
click at [294, 50] on icon at bounding box center [305, 49] width 39 height 8
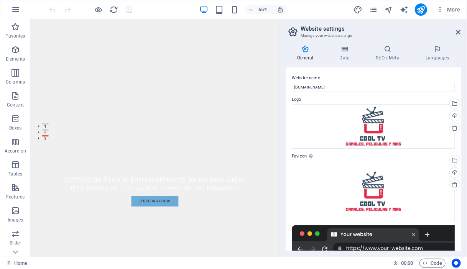
click at [294, 55] on h4 "General" at bounding box center [307, 53] width 42 height 16
click at [294, 51] on icon at bounding box center [305, 49] width 39 height 8
click at [294, 54] on h4 "Data" at bounding box center [346, 53] width 36 height 16
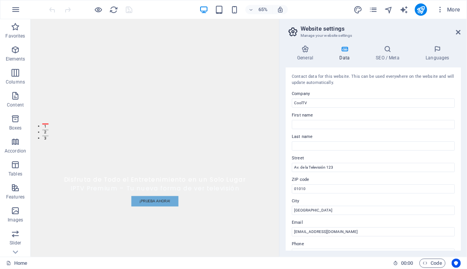
click at [294, 51] on icon at bounding box center [305, 49] width 39 height 8
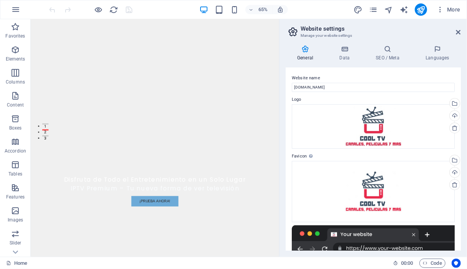
click at [294, 57] on h4 "SEO / Meta" at bounding box center [389, 53] width 50 height 16
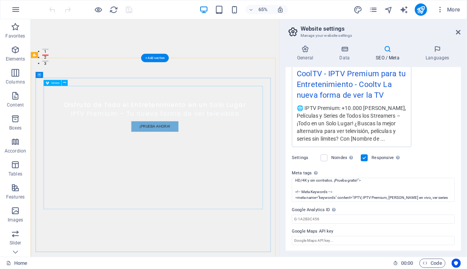
scroll to position [493, 0]
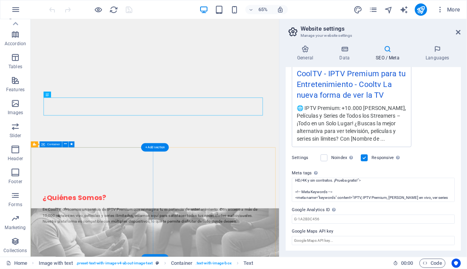
scroll to position [608, 0]
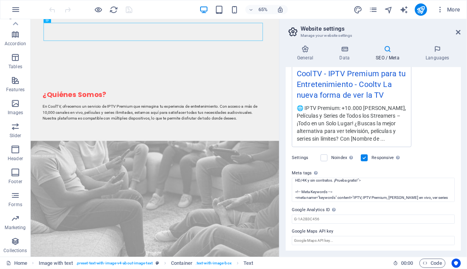
click at [294, 33] on icon at bounding box center [459, 32] width 5 height 6
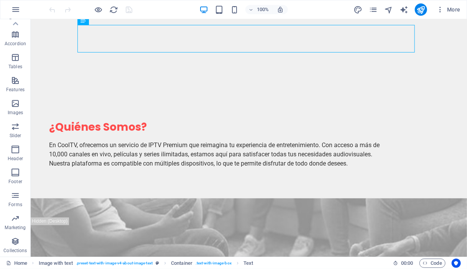
click at [294, 6] on span "More" at bounding box center [449, 10] width 24 height 8
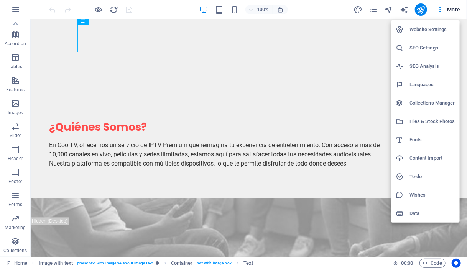
click at [294, 76] on div at bounding box center [233, 134] width 467 height 269
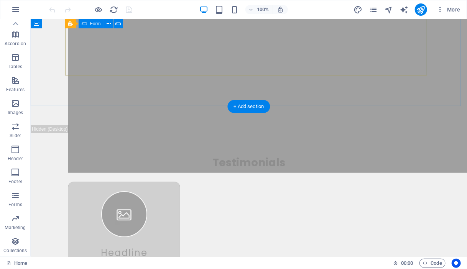
scroll to position [3350, 0]
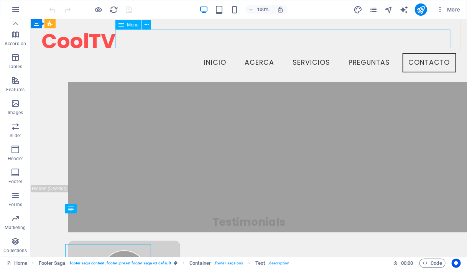
scroll to position [3114, 0]
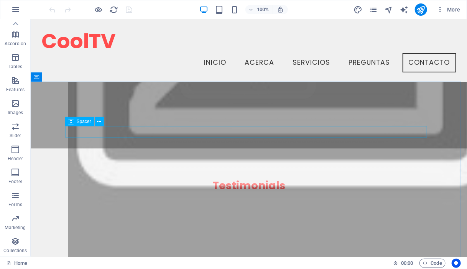
click at [85, 124] on span "Spacer" at bounding box center [84, 121] width 15 height 5
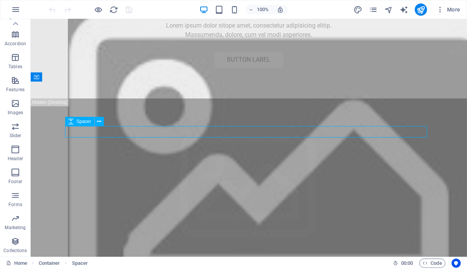
select select "px"
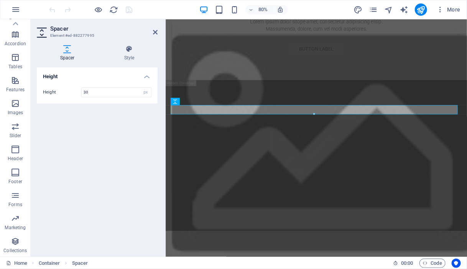
scroll to position [3252, 0]
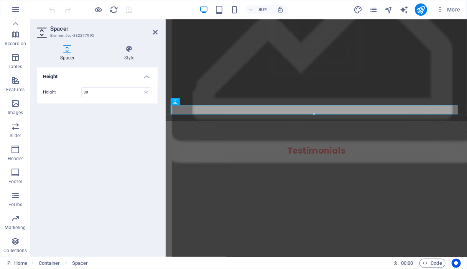
click at [156, 31] on icon at bounding box center [155, 32] width 5 height 6
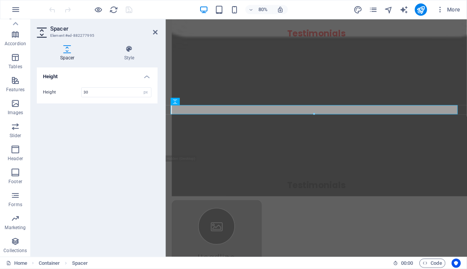
scroll to position [3158, 0]
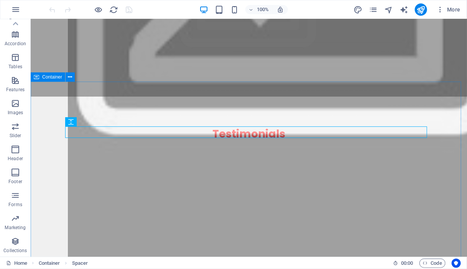
click at [43, 80] on div "Container" at bounding box center [48, 77] width 35 height 9
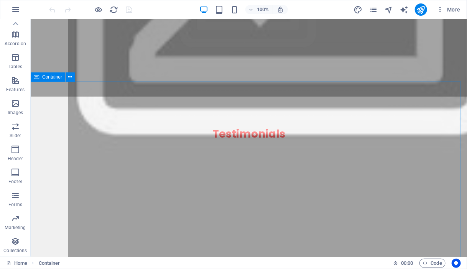
click at [43, 80] on div "Container" at bounding box center [48, 77] width 35 height 9
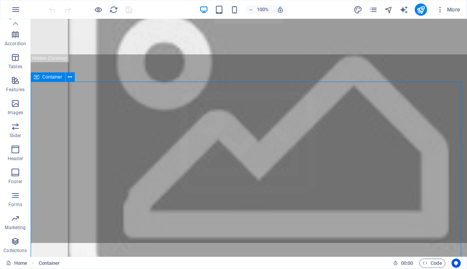
scroll to position [3252, 0]
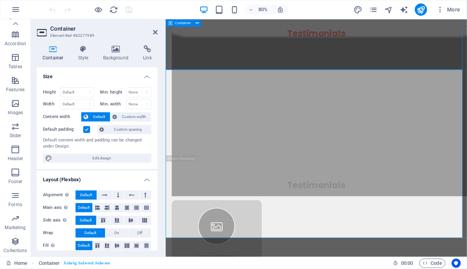
scroll to position [3158, 0]
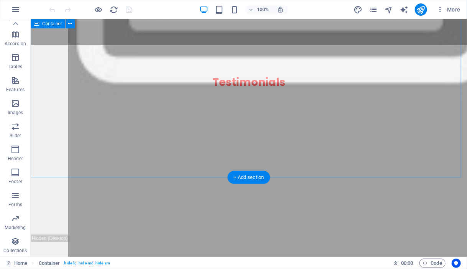
scroll to position [3273, 0]
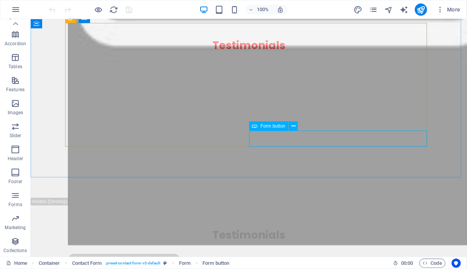
click at [294, 125] on icon at bounding box center [294, 126] width 4 height 8
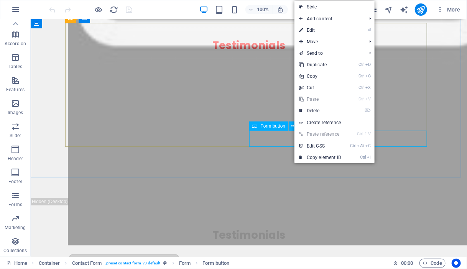
click at [294, 125] on icon at bounding box center [294, 126] width 4 height 8
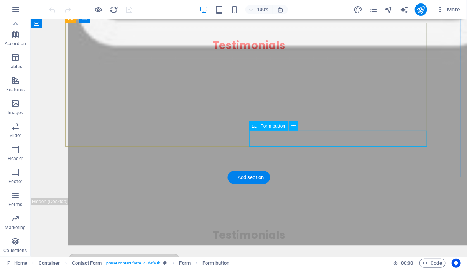
click at [285, 125] on span "Form button" at bounding box center [273, 126] width 25 height 5
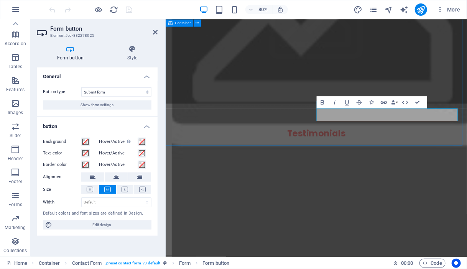
scroll to position [3367, 0]
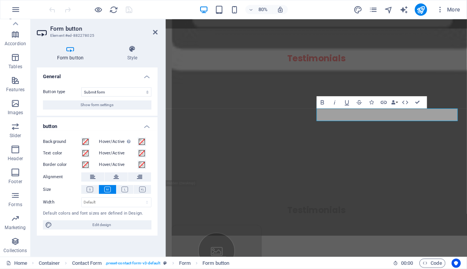
click at [153, 31] on icon at bounding box center [155, 32] width 5 height 6
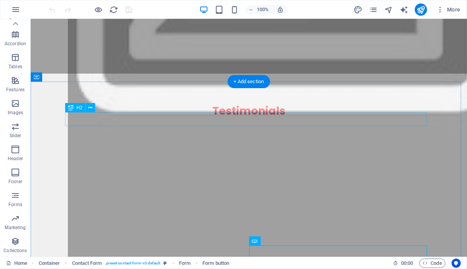
scroll to position [3235, 0]
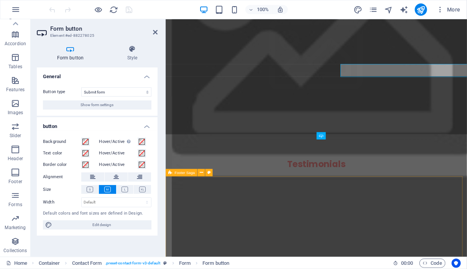
scroll to position [3328, 0]
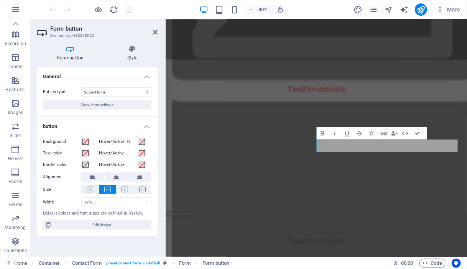
click at [157, 33] on icon at bounding box center [155, 32] width 5 height 6
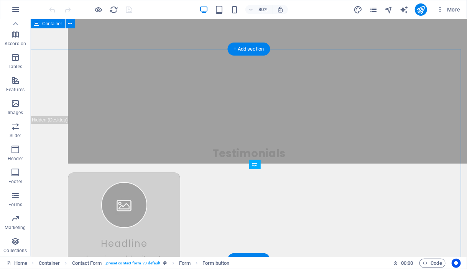
scroll to position [3235, 0]
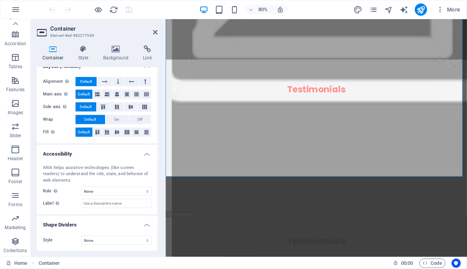
scroll to position [0, 0]
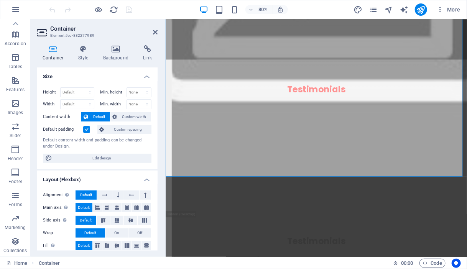
click at [148, 53] on h4 "Link" at bounding box center [147, 53] width 20 height 16
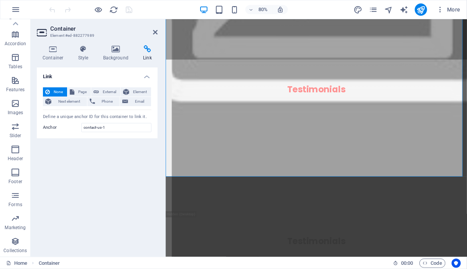
click at [155, 31] on icon at bounding box center [155, 32] width 5 height 6
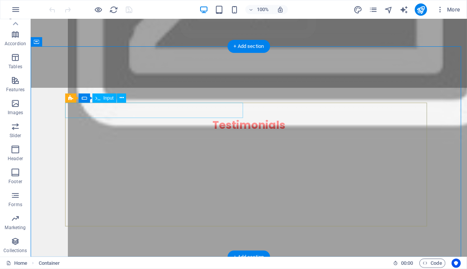
scroll to position [3196, 0]
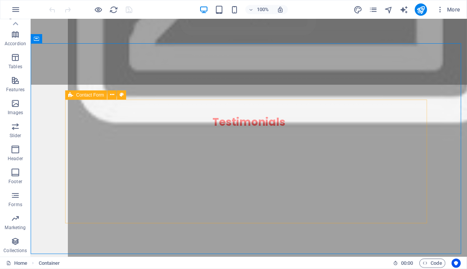
click at [113, 95] on icon at bounding box center [112, 95] width 4 height 8
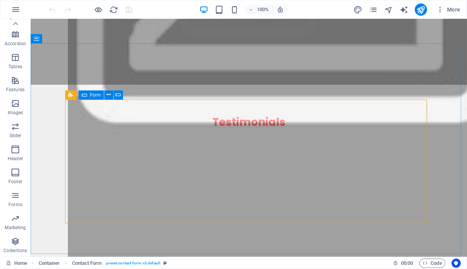
click at [91, 96] on span "Form" at bounding box center [95, 95] width 11 height 5
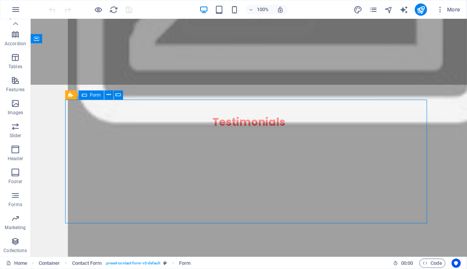
click at [91, 96] on span "Form" at bounding box center [95, 95] width 11 height 5
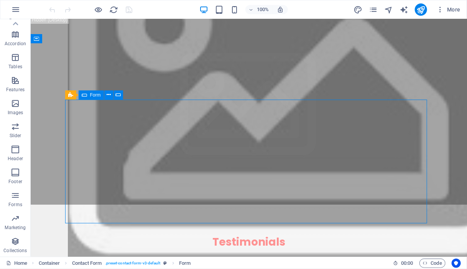
scroll to position [3290, 0]
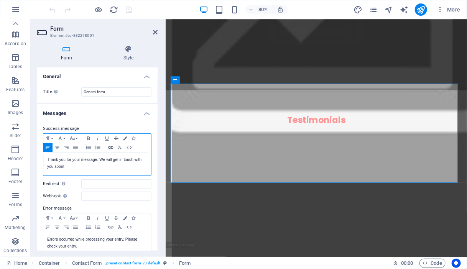
click at [71, 169] on p "Thank you for your message. We will get in touch with you soon!" at bounding box center [97, 164] width 100 height 14
drag, startPoint x: 71, startPoint y: 169, endPoint x: 38, endPoint y: 155, distance: 35.1
click at [38, 155] on div "Success message Paragraph Format Normal Heading 1 Heading 2 Heading 3 Heading 4…" at bounding box center [97, 190] width 121 height 144
click at [72, 166] on p "Thank you for your message. We will get in touch with you soon!" at bounding box center [97, 164] width 100 height 14
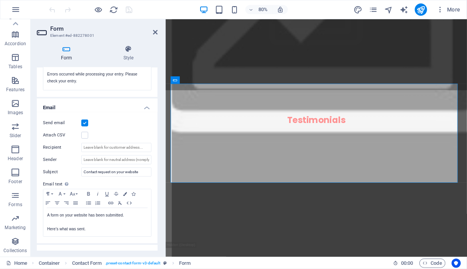
scroll to position [207, 0]
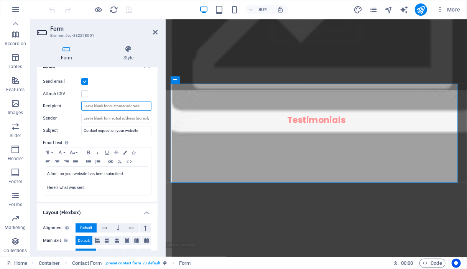
click at [104, 105] on input "Recipient" at bounding box center [116, 106] width 70 height 9
type input "rececena@gmail.com"
click at [87, 94] on label at bounding box center [84, 94] width 7 height 7
click at [0, 0] on input "Attach CSV" at bounding box center [0, 0] width 0 height 0
click at [87, 94] on label at bounding box center [84, 94] width 7 height 7
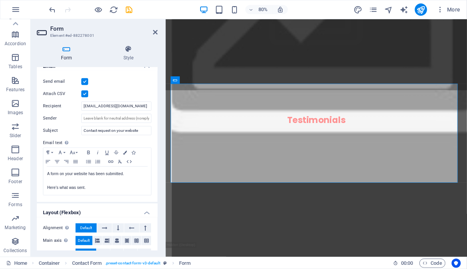
click at [0, 0] on input "Attach CSV" at bounding box center [0, 0] width 0 height 0
click at [87, 94] on label at bounding box center [84, 94] width 7 height 7
click at [0, 0] on input "Attach CSV" at bounding box center [0, 0] width 0 height 0
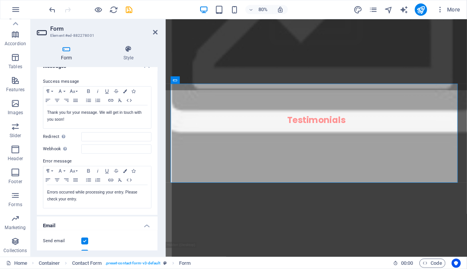
scroll to position [0, 0]
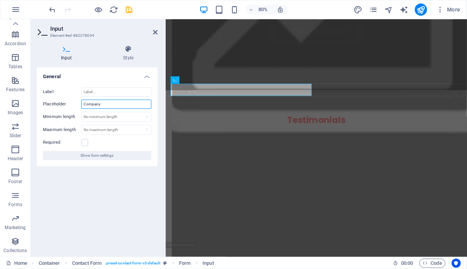
drag, startPoint x: 111, startPoint y: 104, endPoint x: 63, endPoint y: 103, distance: 48.3
click at [63, 103] on div "Placeholder Company" at bounding box center [97, 104] width 109 height 9
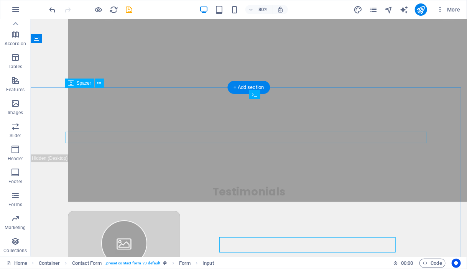
scroll to position [3196, 0]
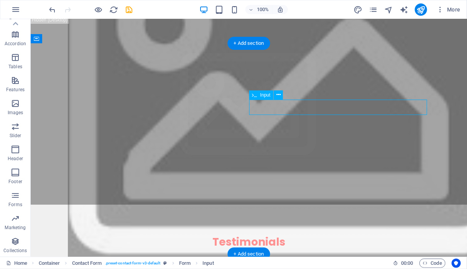
scroll to position [3290, 0]
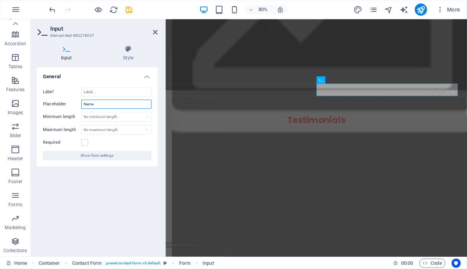
drag, startPoint x: 112, startPoint y: 106, endPoint x: 25, endPoint y: 108, distance: 87.1
click at [25, 108] on section "Favorites Elements Columns Content Boxes Accordion Tables Features Images Slide…" at bounding box center [233, 138] width 467 height 238
type input "Apellido"
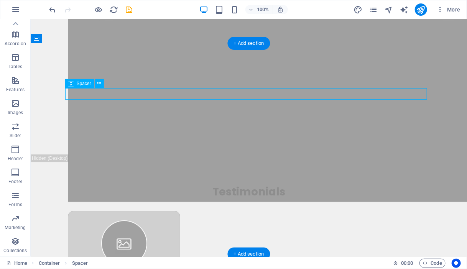
select select "px"
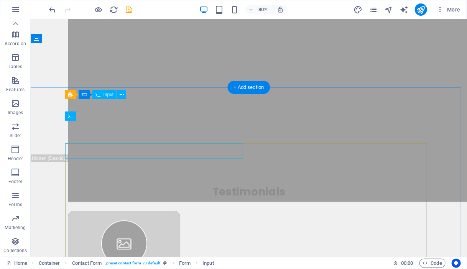
scroll to position [3196, 0]
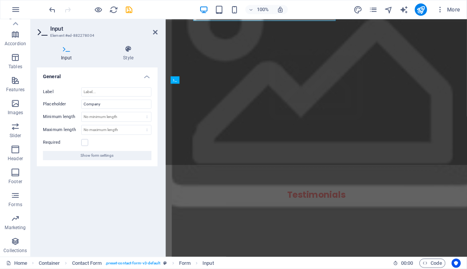
drag, startPoint x: 135, startPoint y: 95, endPoint x: 165, endPoint y: 114, distance: 35.9
click at [165, 114] on aside "Input Element #ed-882278004 Input Style General Label Placeholder Company Minim…" at bounding box center [98, 138] width 135 height 238
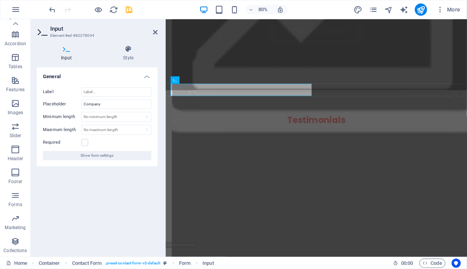
drag, startPoint x: 211, startPoint y: 106, endPoint x: 330, endPoint y: 113, distance: 119.9
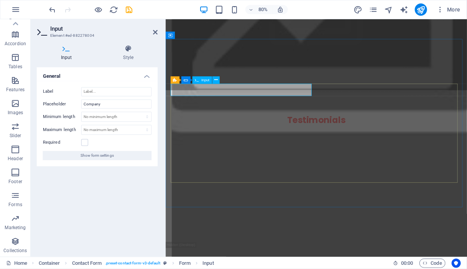
type input "Nombre"
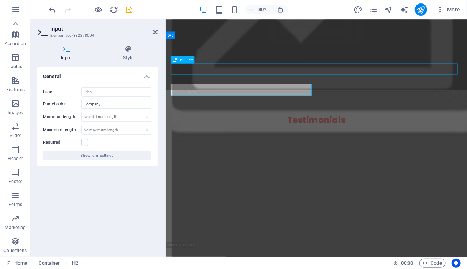
scroll to position [3196, 0]
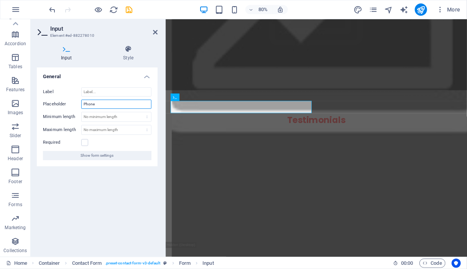
click at [103, 105] on input "Phone" at bounding box center [116, 104] width 70 height 9
type input "P"
type input "Teléfono"
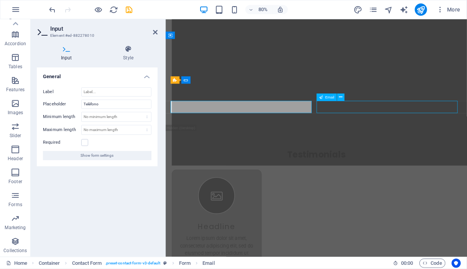
scroll to position [3196, 0]
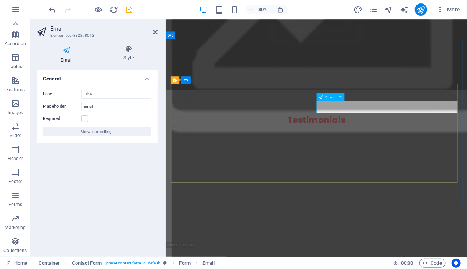
type input "Correo"
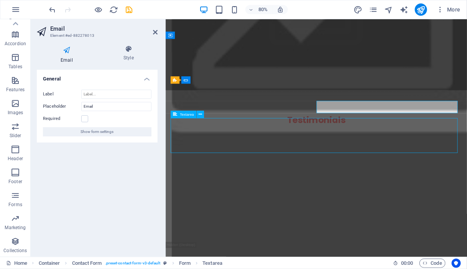
scroll to position [3196, 0]
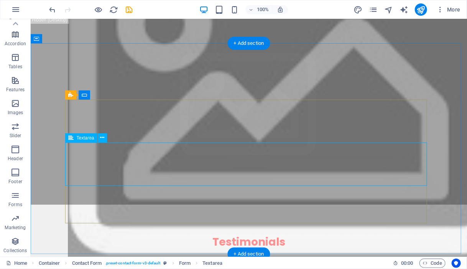
scroll to position [3290, 0]
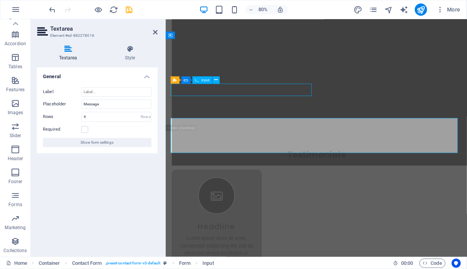
scroll to position [3196, 0]
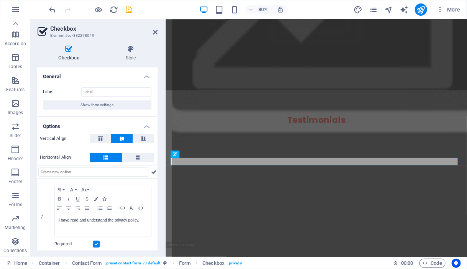
click at [87, 175] on input "text" at bounding box center [93, 172] width 110 height 9
type input "H"
type input "Acepto las políticas de privacidad"
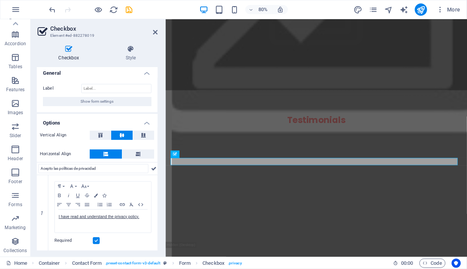
click at [115, 169] on input "Acepto las políticas de privacidad" at bounding box center [93, 168] width 110 height 9
click at [89, 169] on input "Acepto las políticas de privacidad" at bounding box center [93, 168] width 110 height 9
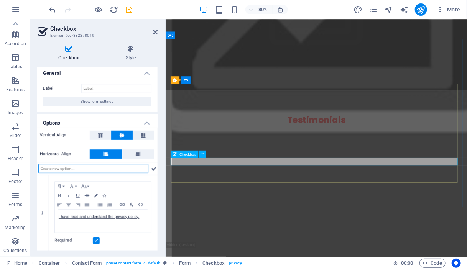
click at [58, 171] on input "text" at bounding box center [93, 168] width 110 height 9
paste input "Acepto las políticas de privacidad"
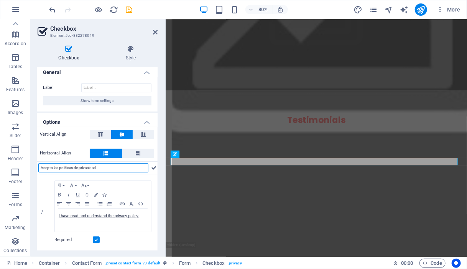
scroll to position [7, 0]
type input "Acepto las políticas de privacidad"
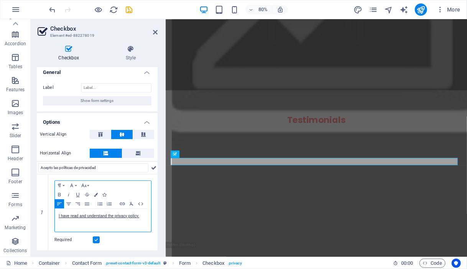
click at [102, 219] on div "I have read and understand the privacy policy." at bounding box center [103, 220] width 96 height 23
click at [140, 213] on p "I have read and understand the privacy policy." at bounding box center [103, 216] width 89 height 7
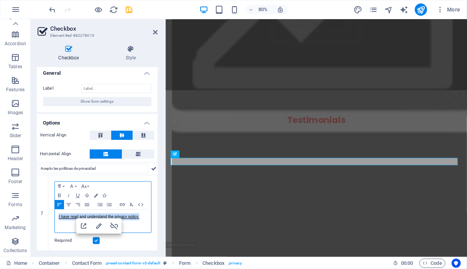
drag, startPoint x: 140, startPoint y: 212, endPoint x: 23, endPoint y: 206, distance: 117.2
click at [23, 206] on section "Favorites Elements Columns Content Boxes Accordion Tables Features Images Slide…" at bounding box center [233, 138] width 467 height 238
click at [134, 221] on div "Acepto las políticas de privacidad" at bounding box center [103, 221] width 96 height 23
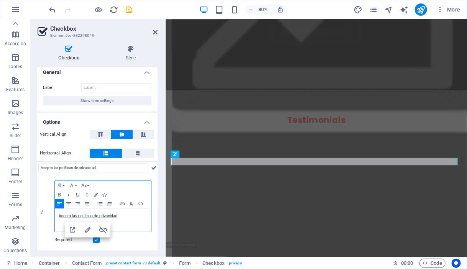
scroll to position [7, 0]
click at [118, 239] on div "Required" at bounding box center [102, 240] width 97 height 9
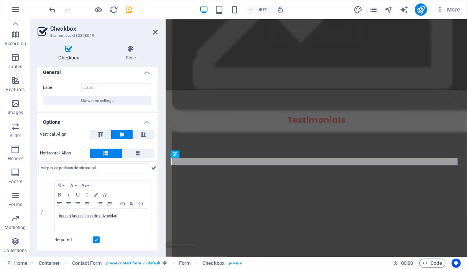
scroll to position [3, 0]
click at [130, 54] on h4 "Style" at bounding box center [131, 53] width 54 height 16
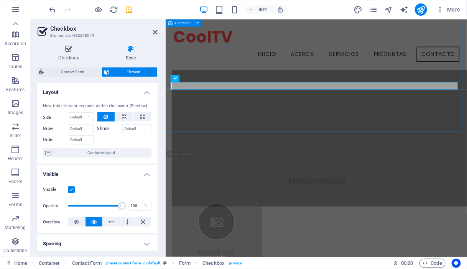
scroll to position [3226, 0]
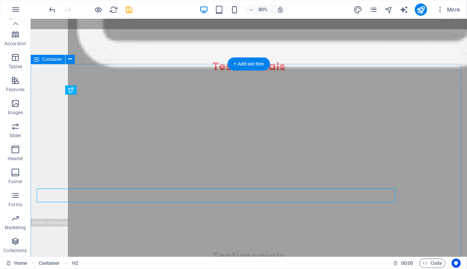
scroll to position [3176, 0]
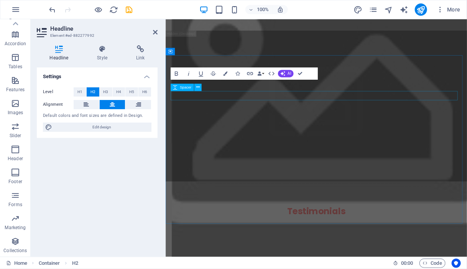
scroll to position [3270, 0]
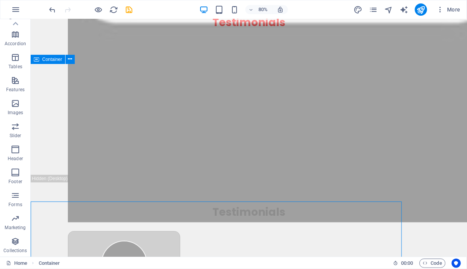
scroll to position [3176, 0]
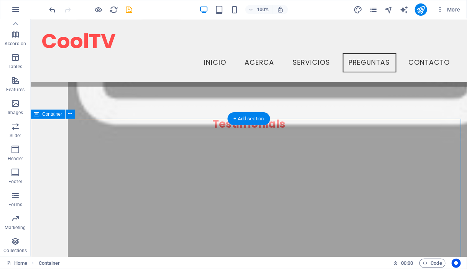
scroll to position [3094, 0]
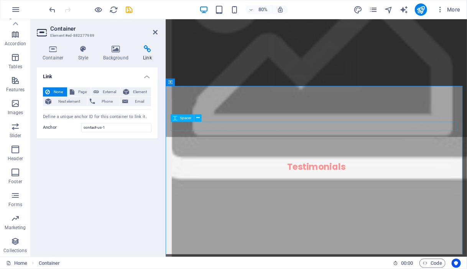
select select "px"
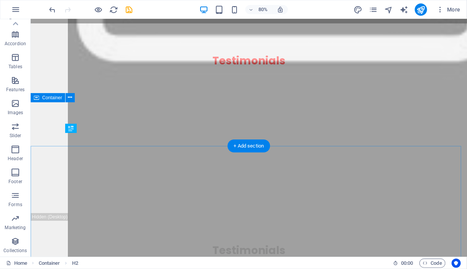
scroll to position [3137, 0]
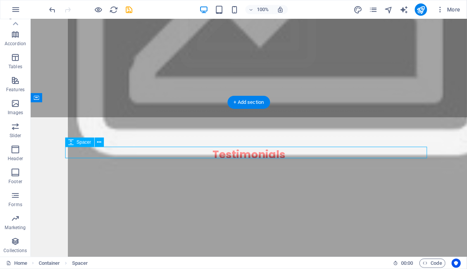
click at [99, 143] on icon at bounding box center [99, 142] width 4 height 8
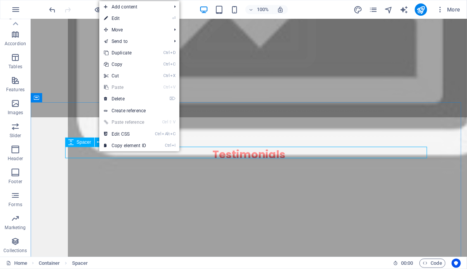
click at [78, 140] on span "Spacer" at bounding box center [84, 142] width 15 height 5
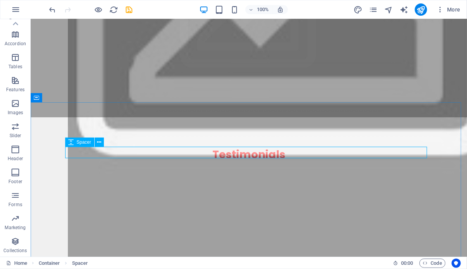
click at [78, 140] on span "Spacer" at bounding box center [84, 142] width 15 height 5
select select "px"
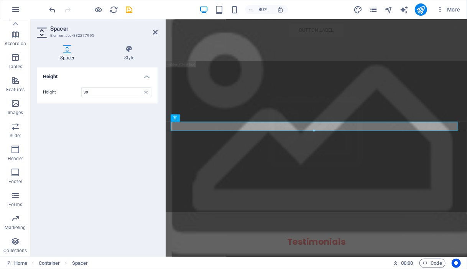
scroll to position [3231, 0]
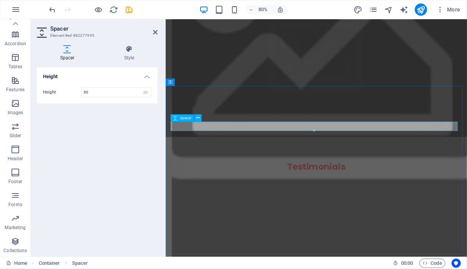
click at [199, 118] on button at bounding box center [197, 117] width 7 height 7
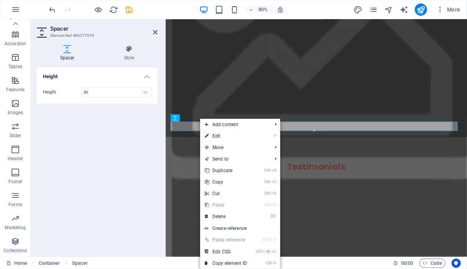
click at [130, 138] on div "Height Height 30 px rem vh vw" at bounding box center [97, 159] width 121 height 183
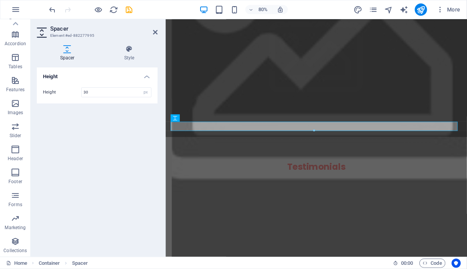
click at [129, 138] on div "Height Height 30 px rem vh vw" at bounding box center [97, 159] width 121 height 183
click at [68, 52] on icon at bounding box center [67, 49] width 61 height 8
click at [157, 31] on icon at bounding box center [155, 32] width 5 height 6
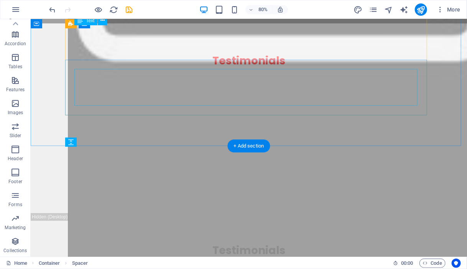
scroll to position [3137, 0]
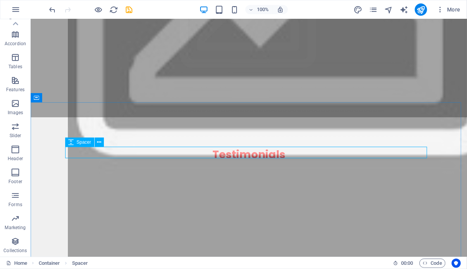
click at [79, 142] on span "Spacer" at bounding box center [84, 142] width 15 height 5
click at [71, 142] on icon at bounding box center [70, 142] width 5 height 9
click at [98, 141] on icon at bounding box center [99, 142] width 4 height 8
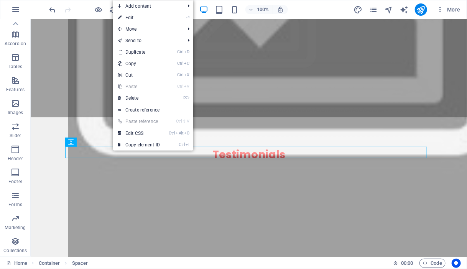
click at [138, 53] on link "Ctrl D Duplicate" at bounding box center [138, 52] width 51 height 12
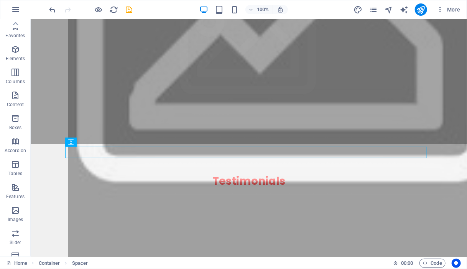
scroll to position [0, 0]
click at [18, 53] on icon "button" at bounding box center [15, 49] width 9 height 9
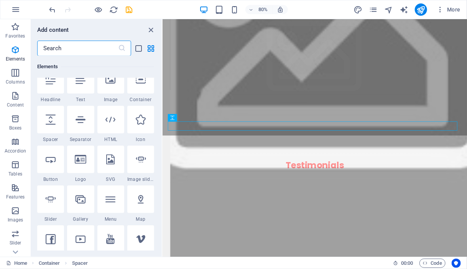
scroll to position [81, 0]
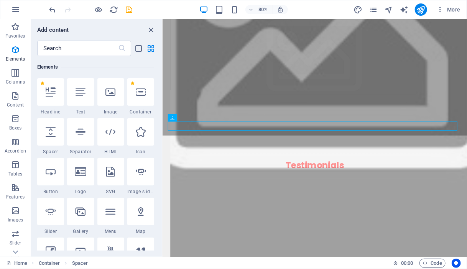
click at [135, 130] on div at bounding box center [140, 132] width 27 height 28
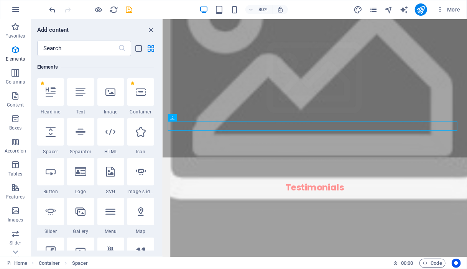
select select "xMidYMid"
select select "px"
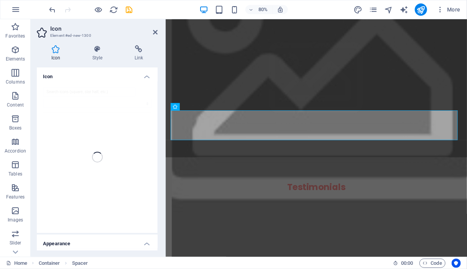
scroll to position [3231, 0]
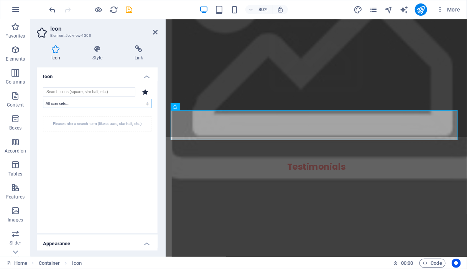
click at [63, 103] on select "All icon sets... IcoFont Ionicons FontAwesome Brands FontAwesome Duotone FontAw…" at bounding box center [97, 103] width 109 height 9
click at [83, 101] on select "All icon sets... IcoFont Ionicons FontAwesome Brands FontAwesome Duotone FontAw…" at bounding box center [97, 103] width 109 height 9
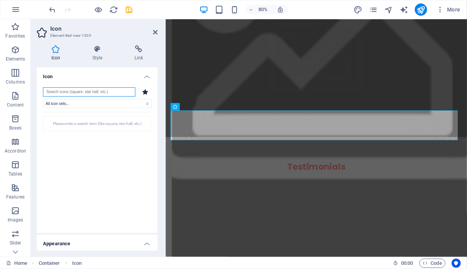
click at [84, 94] on input "search" at bounding box center [89, 91] width 92 height 9
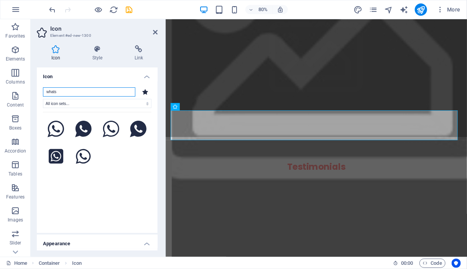
type input "whats"
click at [55, 126] on icon at bounding box center [56, 129] width 17 height 17
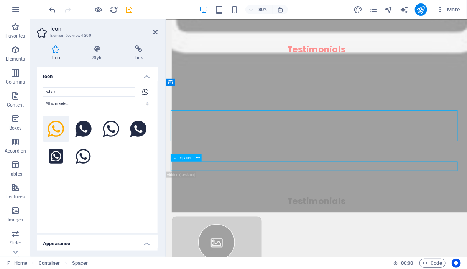
scroll to position [3137, 0]
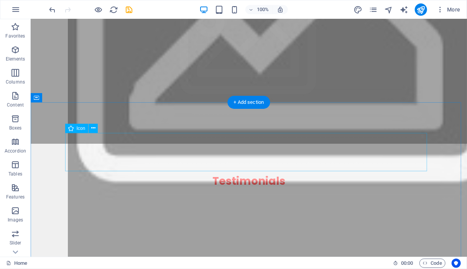
drag, startPoint x: 93, startPoint y: 162, endPoint x: 93, endPoint y: 181, distance: 19.2
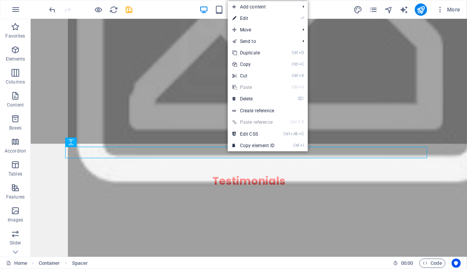
click at [249, 96] on link "⌦ Delete" at bounding box center [253, 99] width 51 height 12
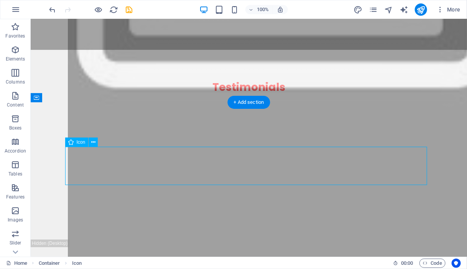
select select "xMidYMid"
select select "px"
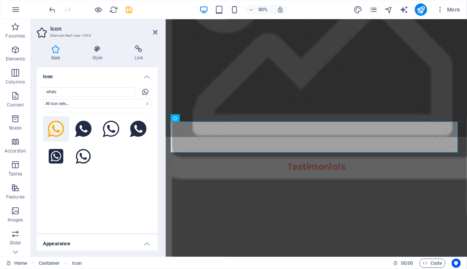
click at [97, 54] on h4 "Style" at bounding box center [99, 53] width 42 height 16
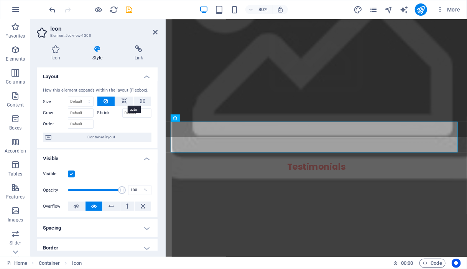
click at [124, 102] on icon at bounding box center [124, 101] width 5 height 9
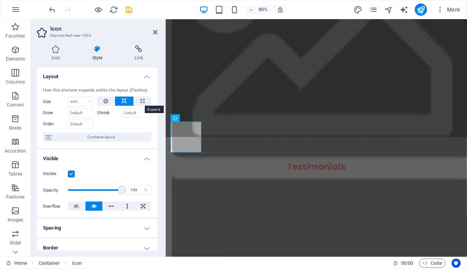
click at [140, 100] on icon at bounding box center [142, 101] width 4 height 9
type input "100"
select select "%"
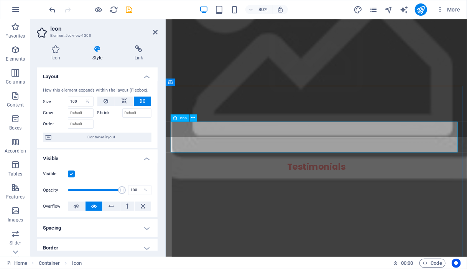
click at [123, 101] on icon at bounding box center [124, 101] width 5 height 9
select select "DISABLED_OPTION_VALUE"
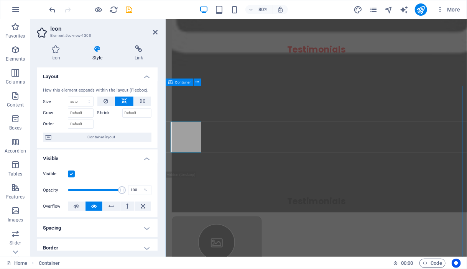
scroll to position [3137, 0]
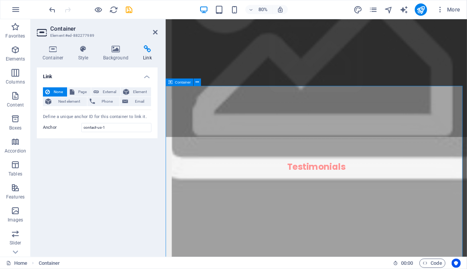
click at [54, 51] on icon at bounding box center [53, 49] width 33 height 8
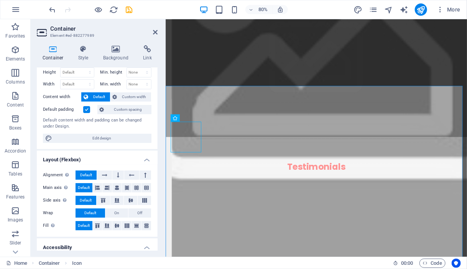
scroll to position [0, 0]
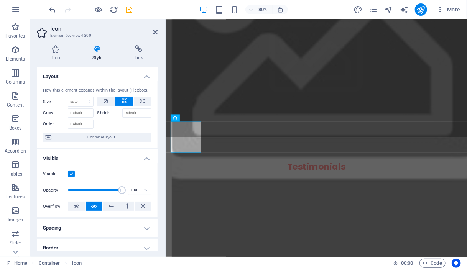
click at [104, 138] on span "Container layout" at bounding box center [102, 137] width 96 height 9
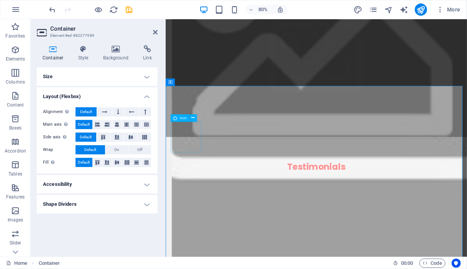
click at [181, 121] on div "Icon" at bounding box center [180, 117] width 19 height 7
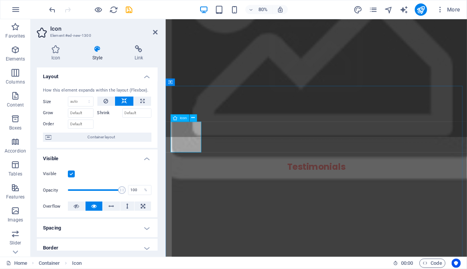
click at [193, 118] on icon at bounding box center [192, 118] width 3 height 7
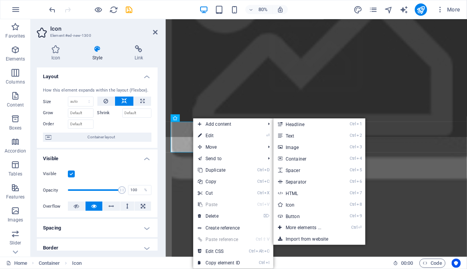
click at [288, 137] on link "Ctrl 2 Text" at bounding box center [305, 136] width 63 height 12
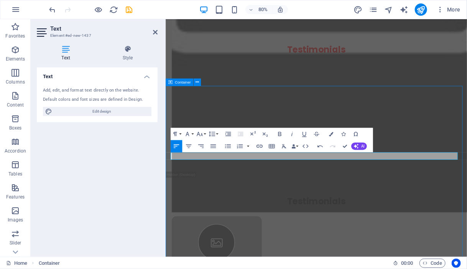
scroll to position [3137, 0]
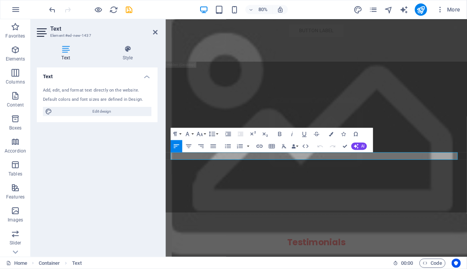
scroll to position [3231, 0]
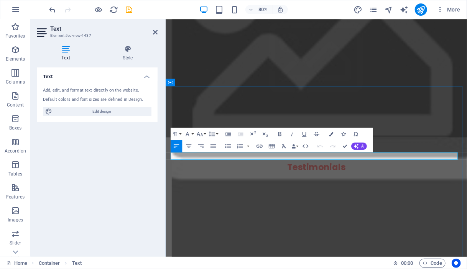
drag, startPoint x: 192, startPoint y: 187, endPoint x: 118, endPoint y: 184, distance: 74.1
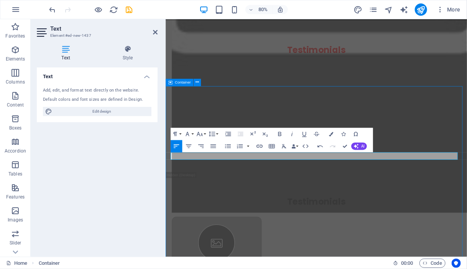
scroll to position [3137, 0]
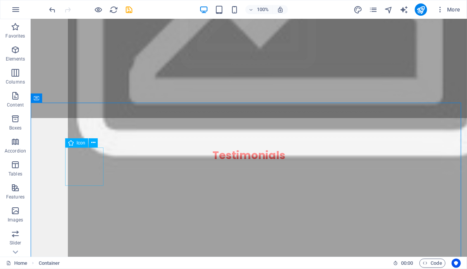
click at [91, 143] on icon at bounding box center [93, 143] width 4 height 8
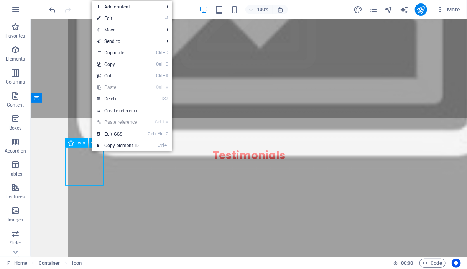
click at [79, 145] on span "Icon" at bounding box center [81, 143] width 9 height 5
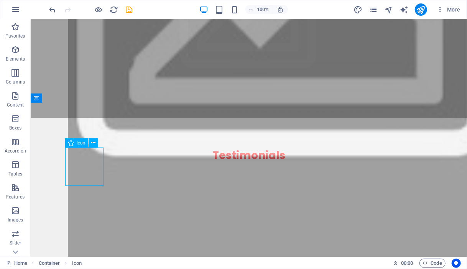
click at [79, 145] on span "Icon" at bounding box center [81, 143] width 9 height 5
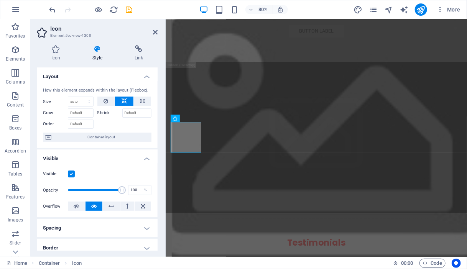
scroll to position [3231, 0]
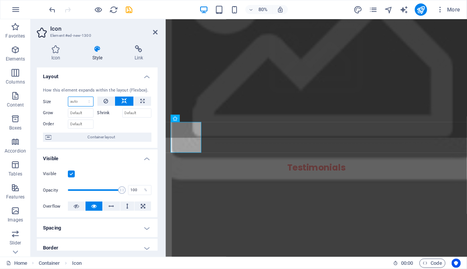
click at [89, 103] on select "Default auto px % 1/1 1/2 1/3 1/4 1/5 1/6 1/7 1/8 1/9 1/10" at bounding box center [80, 101] width 25 height 9
select select "1/2"
click at [81, 97] on select "Default auto px % 1/1 1/2 1/3 1/4 1/5 1/6 1/7 1/8 1/9 1/10" at bounding box center [80, 101] width 25 height 9
type input "50"
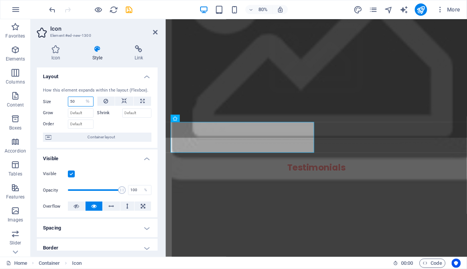
click at [89, 102] on select "Default auto px % 1/1 1/2 1/3 1/4 1/5 1/6 1/7 1/8 1/9 1/10" at bounding box center [87, 101] width 11 height 9
select select "auto"
click at [82, 97] on select "Default auto px % 1/1 1/2 1/3 1/4 1/5 1/6 1/7 1/8 1/9 1/10" at bounding box center [87, 101] width 11 height 9
select select "DISABLED_OPTION_VALUE"
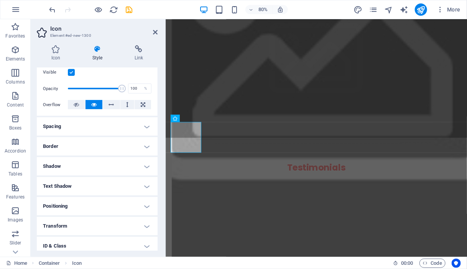
scroll to position [146, 0]
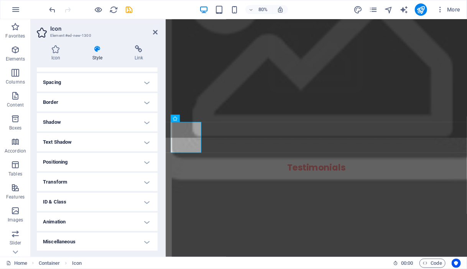
click at [143, 223] on h4 "Animation" at bounding box center [97, 222] width 121 height 18
click at [143, 223] on h4 "Animation" at bounding box center [97, 220] width 121 height 14
click at [146, 242] on h4 "Miscellaneous" at bounding box center [97, 242] width 121 height 18
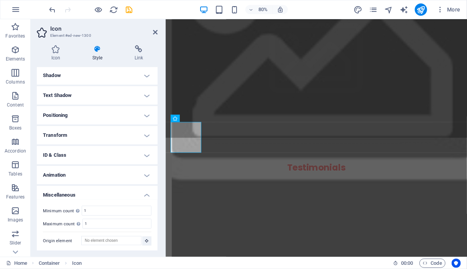
scroll to position [193, 0]
click at [147, 194] on h4 "Miscellaneous" at bounding box center [97, 192] width 121 height 14
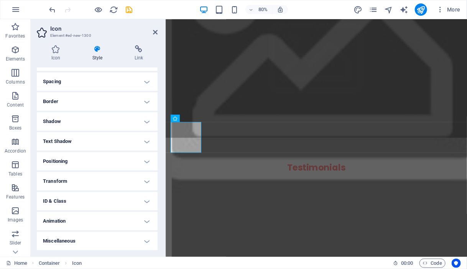
scroll to position [146, 0]
click at [147, 142] on h4 "Text Shadow" at bounding box center [97, 142] width 121 height 18
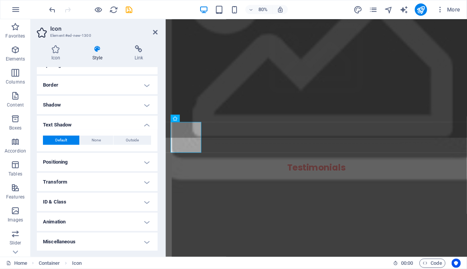
click at [146, 125] on h4 "Text Shadow" at bounding box center [97, 123] width 121 height 14
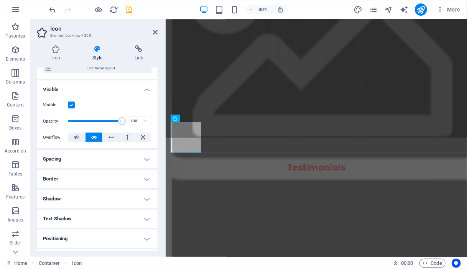
scroll to position [0, 0]
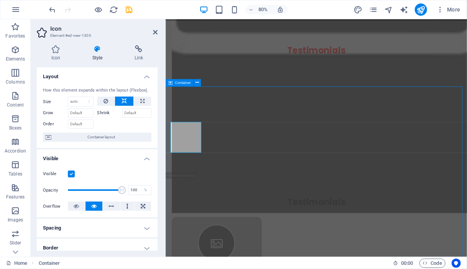
scroll to position [3137, 0]
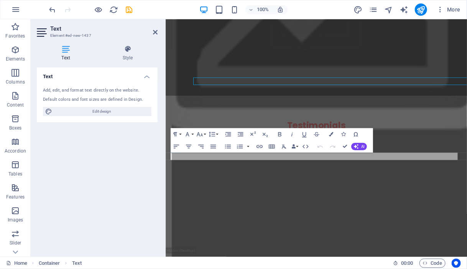
click at [103, 187] on div "Text Add, edit, and format text directly on the website. Default colors and fon…" at bounding box center [97, 159] width 121 height 183
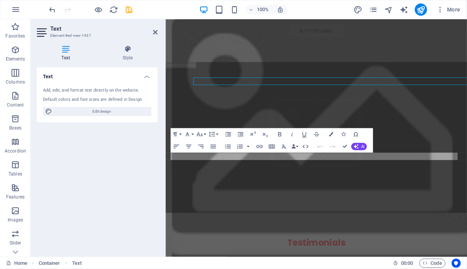
scroll to position [3231, 0]
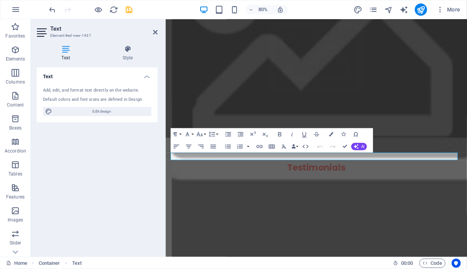
click at [260, 146] on icon "button" at bounding box center [259, 146] width 7 height 7
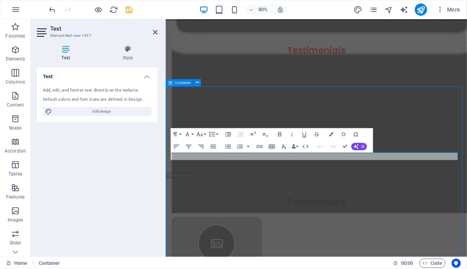
scroll to position [3137, 0]
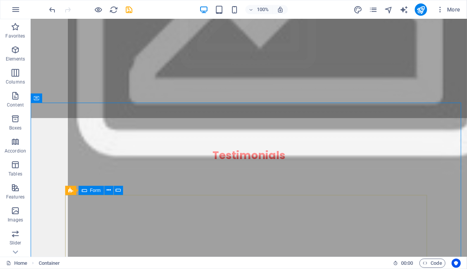
click at [93, 193] on span "Form" at bounding box center [95, 190] width 11 height 5
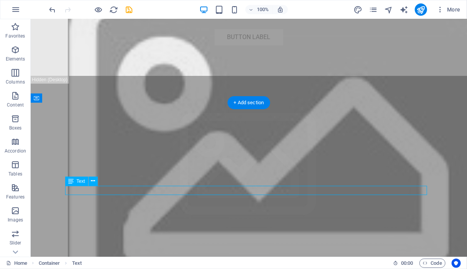
scroll to position [3231, 0]
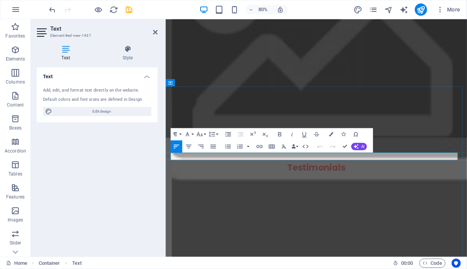
drag, startPoint x: 233, startPoint y: 190, endPoint x: 141, endPoint y: 182, distance: 92.4
click at [259, 148] on icon "button" at bounding box center [259, 146] width 7 height 7
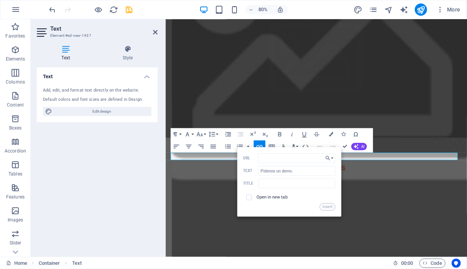
click at [266, 159] on input "URL" at bounding box center [296, 158] width 77 height 10
drag, startPoint x: 265, startPoint y: 159, endPoint x: 259, endPoint y: 157, distance: 6.4
click at [259, 157] on input "URL" at bounding box center [296, 158] width 77 height 10
type input "http://wa.me/525619889993"
click at [294, 208] on button "Insert" at bounding box center [327, 206] width 15 height 7
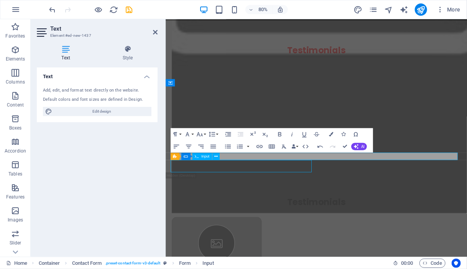
scroll to position [3137, 0]
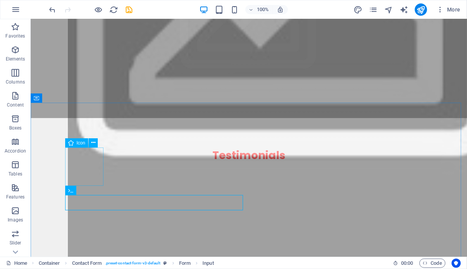
click at [96, 143] on button at bounding box center [93, 142] width 9 height 9
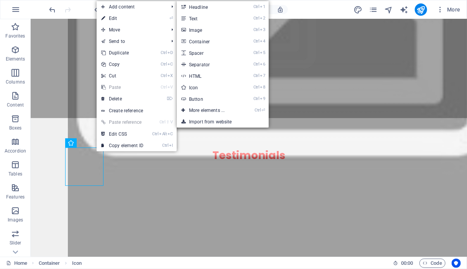
click at [204, 75] on link "Ctrl 7 HTML" at bounding box center [208, 76] width 63 height 12
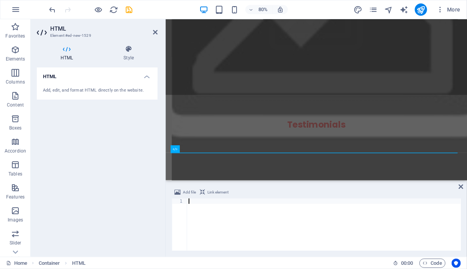
click at [222, 189] on span "Link element" at bounding box center [218, 192] width 21 height 9
click at [216, 193] on span "Link element" at bounding box center [218, 192] width 21 height 9
click at [205, 201] on div at bounding box center [324, 230] width 274 height 63
paste textarea "http://wa.me/525619889993"
type textarea "http://wa.me/525619889993"
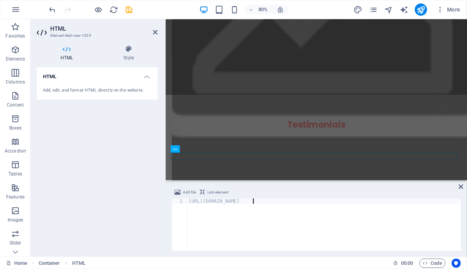
click at [248, 224] on div "http://wa.me/525619889993" at bounding box center [324, 230] width 274 height 63
click at [259, 200] on div "http://wa.me/525619889993" at bounding box center [324, 230] width 274 height 63
click at [294, 188] on icon at bounding box center [461, 187] width 5 height 6
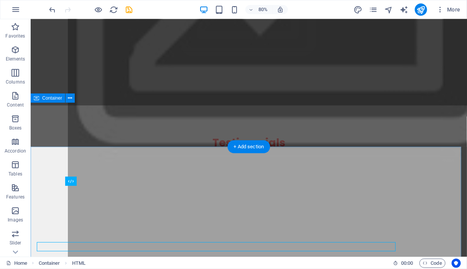
scroll to position [3137, 0]
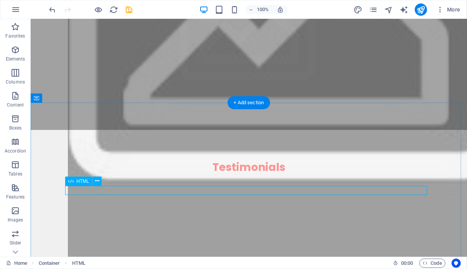
scroll to position [3149, 0]
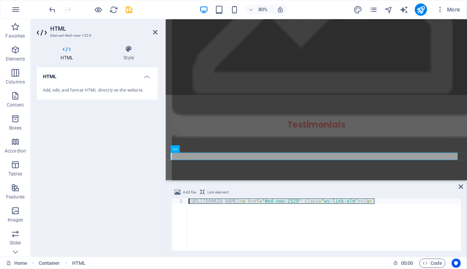
drag, startPoint x: 387, startPoint y: 204, endPoint x: 143, endPoint y: 203, distance: 244.4
click at [143, 203] on div "HTML Element #ed-new-1529 HTML Style HTML Add, edit, and format HTML directly o…" at bounding box center [249, 138] width 437 height 238
drag, startPoint x: 463, startPoint y: 186, endPoint x: 432, endPoint y: 166, distance: 36.8
click at [294, 186] on icon at bounding box center [461, 187] width 5 height 6
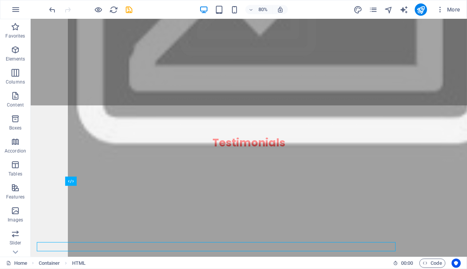
scroll to position [3137, 0]
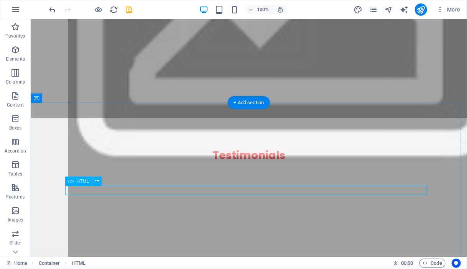
click at [97, 178] on icon at bounding box center [97, 181] width 4 height 8
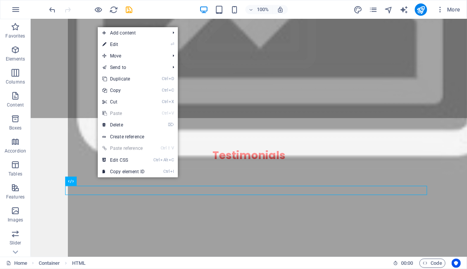
click at [125, 125] on link "⌦ Delete" at bounding box center [123, 125] width 51 height 12
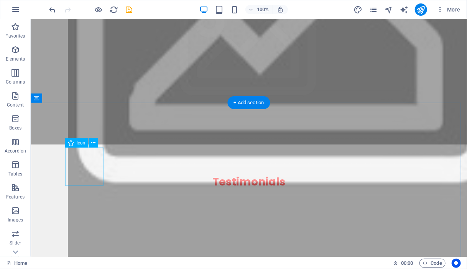
click at [95, 140] on button at bounding box center [93, 142] width 9 height 9
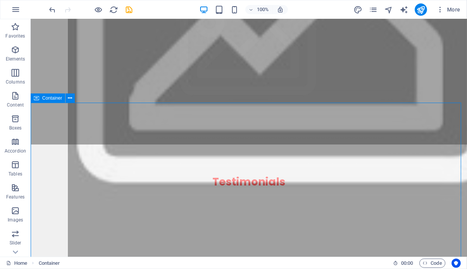
click at [57, 100] on span "Container" at bounding box center [52, 98] width 20 height 5
click at [70, 98] on icon at bounding box center [70, 98] width 4 height 8
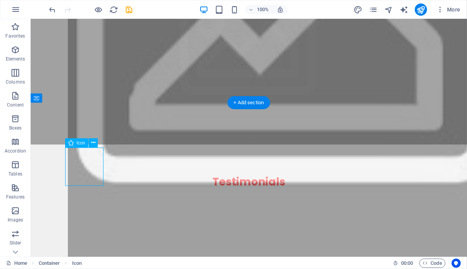
click at [95, 139] on icon at bounding box center [93, 143] width 4 height 8
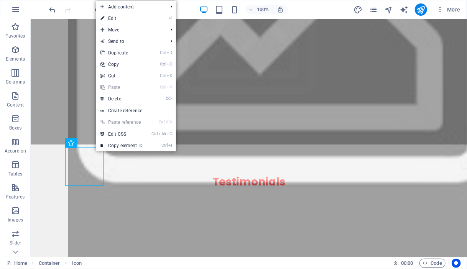
click at [129, 112] on link "Create reference" at bounding box center [136, 111] width 80 height 12
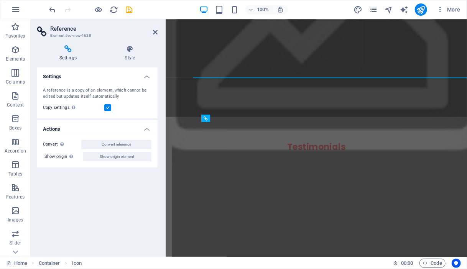
scroll to position [3231, 0]
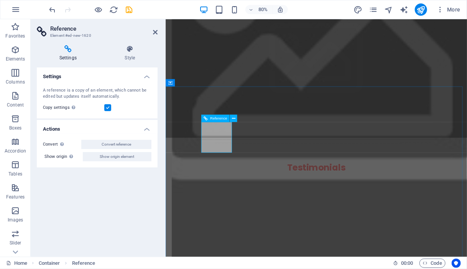
click at [209, 120] on div "Reference" at bounding box center [215, 118] width 28 height 7
click at [234, 120] on icon at bounding box center [233, 118] width 3 height 7
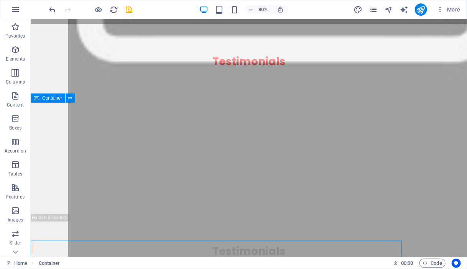
scroll to position [3137, 0]
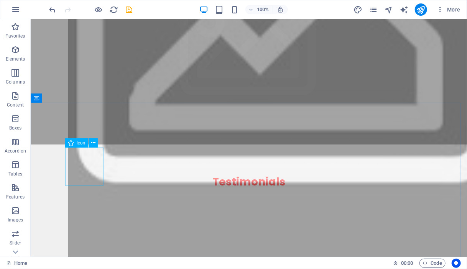
click at [71, 143] on icon at bounding box center [70, 142] width 5 height 9
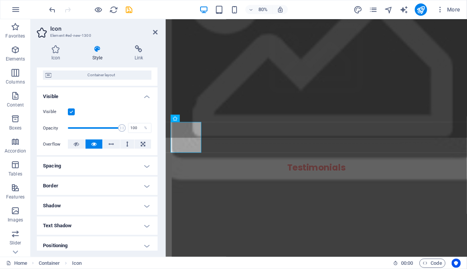
scroll to position [77, 0]
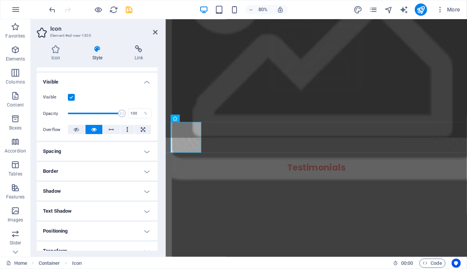
click at [131, 170] on h4 "Border" at bounding box center [97, 171] width 121 height 18
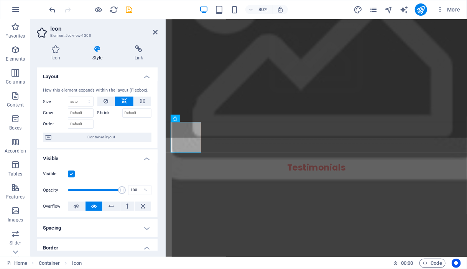
scroll to position [0, 0]
click at [141, 48] on icon at bounding box center [139, 49] width 38 height 8
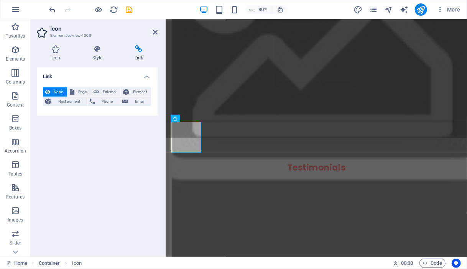
click at [81, 92] on span "Page" at bounding box center [83, 91] width 12 height 9
select select
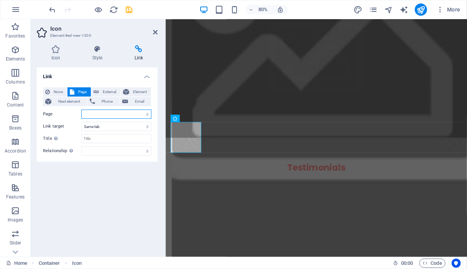
click at [101, 117] on select "Home Subpage Legal Notice Privacy" at bounding box center [116, 114] width 70 height 9
drag, startPoint x: 101, startPoint y: 116, endPoint x: 94, endPoint y: 114, distance: 8.0
click at [94, 114] on select "Home Subpage Legal Notice Privacy" at bounding box center [116, 114] width 70 height 9
click at [63, 120] on div "None Page External Element Next element Phone Email Page Home Subpage Legal Not…" at bounding box center [97, 121] width 109 height 68
click at [110, 94] on span "External" at bounding box center [109, 91] width 17 height 9
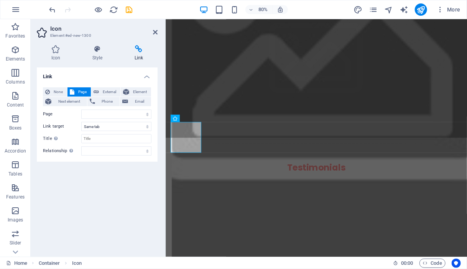
select select "blank"
click at [97, 115] on input "URL" at bounding box center [116, 114] width 70 height 9
paste input "http://wa.me/525619889993"
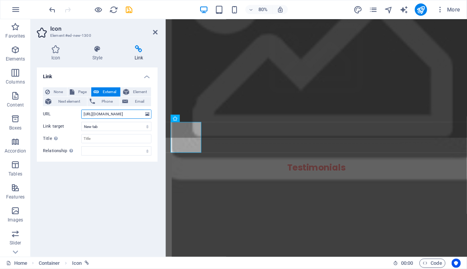
type input "http://wa.me/525619889993"
click at [104, 127] on select "New tab Same tab Overlay" at bounding box center [116, 126] width 70 height 9
click at [81, 122] on select "New tab Same tab Overlay" at bounding box center [116, 126] width 70 height 9
click at [101, 138] on input "Title Additional link description, should not be the same as the link text. The…" at bounding box center [116, 138] width 70 height 9
type input "Whatsapp"
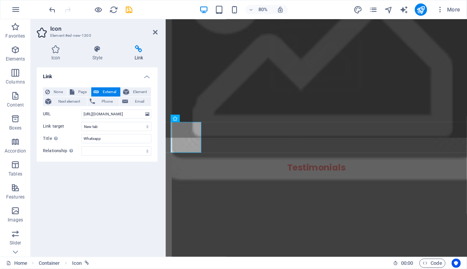
click at [51, 177] on div "Link None Page External Element Next element Phone Email Page Home Subpage Lega…" at bounding box center [97, 159] width 121 height 183
click at [99, 53] on h4 "Style" at bounding box center [99, 53] width 42 height 16
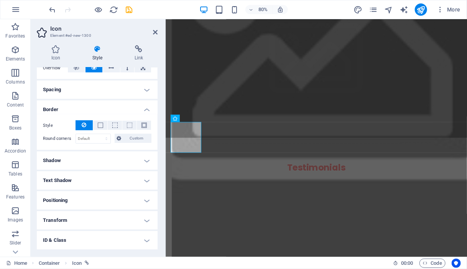
scroll to position [176, 0]
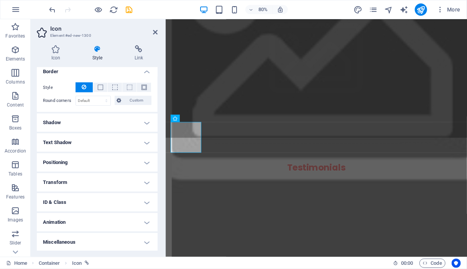
click at [125, 219] on h4 "Animation" at bounding box center [97, 222] width 121 height 18
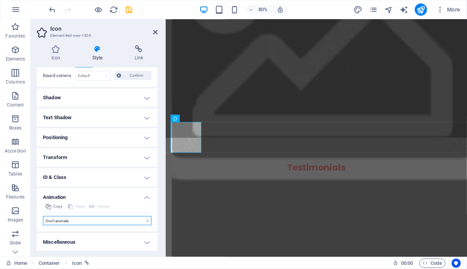
click at [126, 223] on select "Don't animate Show / Hide Slide up/down Zoom in/out Slide left to right Slide r…" at bounding box center [97, 220] width 109 height 9
select select "move-top-to-bottom"
click at [43, 216] on select "Don't animate Show / Hide Slide up/down Zoom in/out Slide left to right Slide r…" at bounding box center [97, 220] width 109 height 9
select select "scroll"
click at [111, 220] on select "Don't animate Show / Hide Slide up/down Zoom in/out Slide left to right Slide r…" at bounding box center [97, 220] width 109 height 9
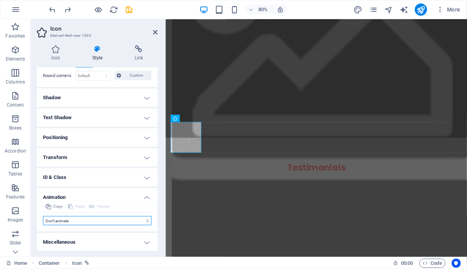
select select "shrink"
click at [43, 216] on select "Don't animate Show / Hide Slide up/down Zoom in/out Slide left to right Slide r…" at bounding box center [97, 220] width 109 height 9
select select "scroll"
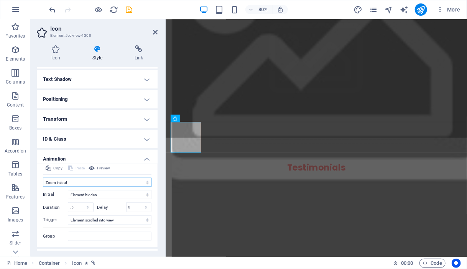
click at [103, 184] on select "Don't animate Show / Hide Slide up/down Zoom in/out Slide left to right Slide r…" at bounding box center [97, 182] width 109 height 9
click at [294, 11] on icon "navigator" at bounding box center [388, 9] width 9 height 9
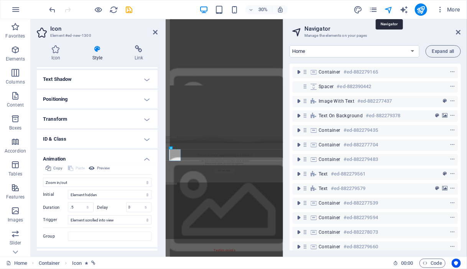
scroll to position [99, 0]
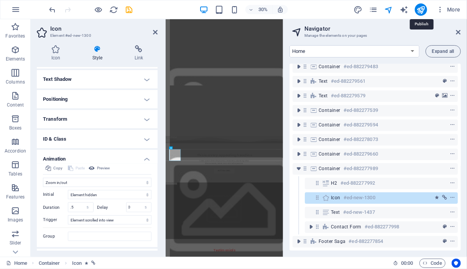
click at [294, 10] on icon "publish" at bounding box center [421, 9] width 9 height 9
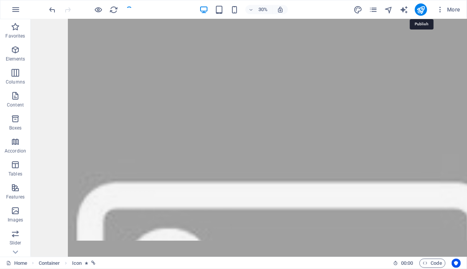
checkbox input "false"
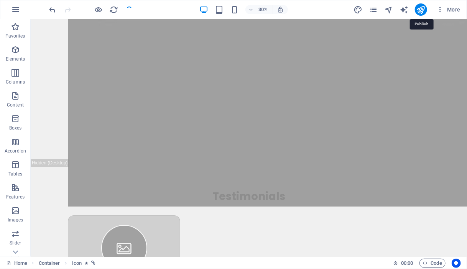
scroll to position [3137, 0]
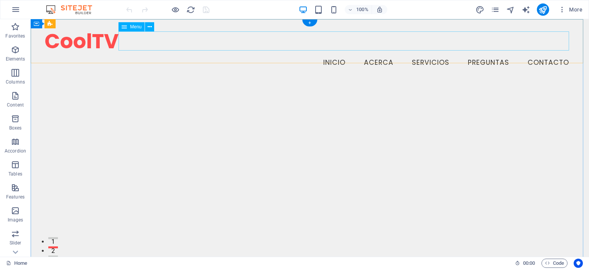
click at [148, 53] on nav "Inicio Acerca Servicios Preguntas Contacto" at bounding box center [310, 62] width 531 height 19
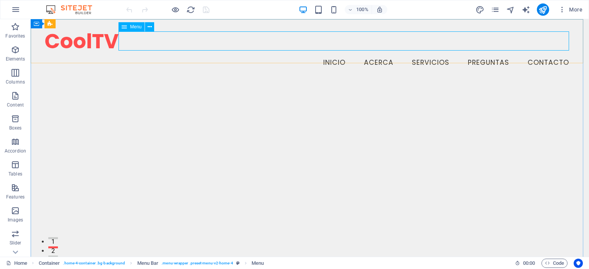
click at [152, 26] on icon at bounding box center [150, 27] width 4 height 8
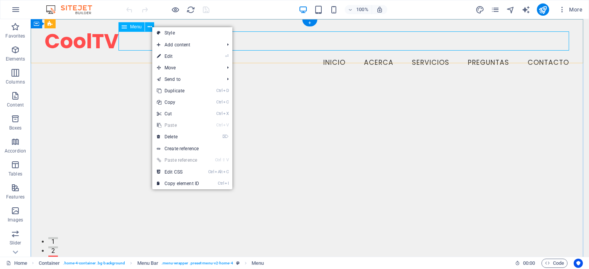
click at [126, 53] on nav "Inicio Acerca Servicios Preguntas Contacto" at bounding box center [310, 62] width 531 height 19
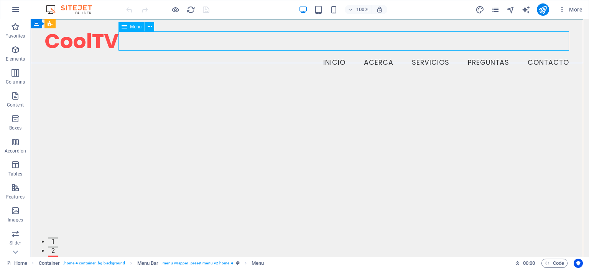
click at [132, 28] on span "Menu" at bounding box center [136, 27] width 12 height 5
select select
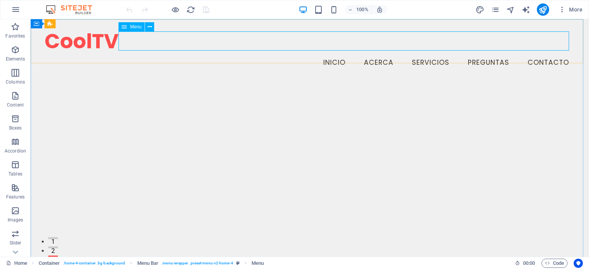
select select
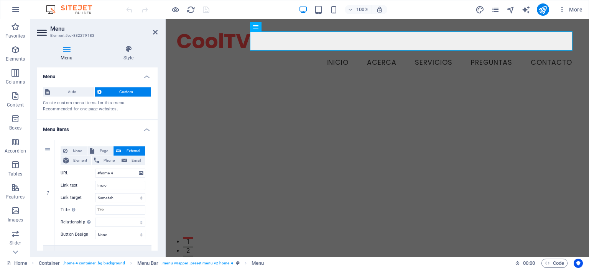
click at [104, 163] on span "Phone" at bounding box center [109, 160] width 15 height 9
select select
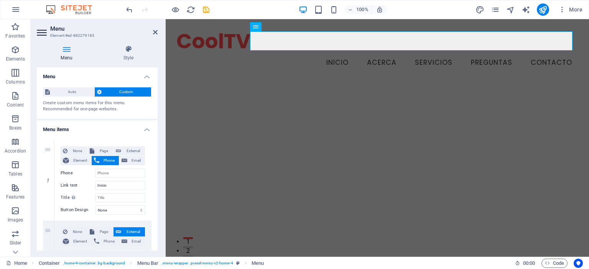
click at [99, 152] on span "Page" at bounding box center [104, 151] width 14 height 9
select select
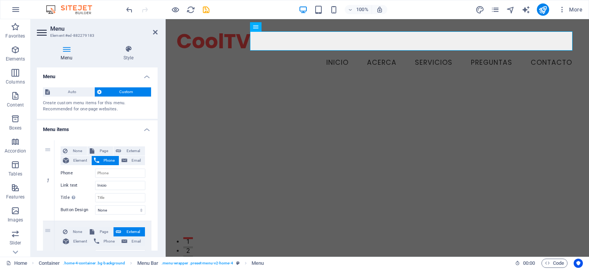
select select
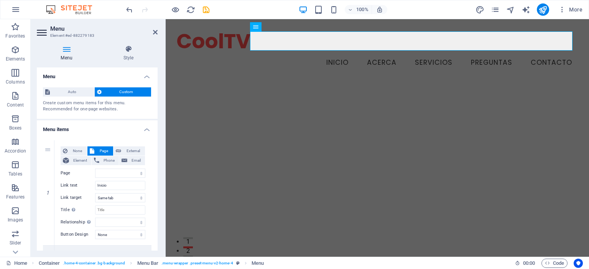
click at [75, 151] on span "None" at bounding box center [77, 151] width 15 height 9
select select
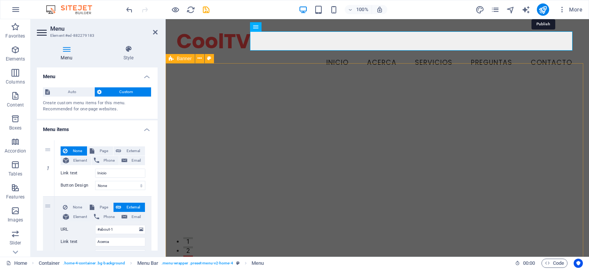
click at [467, 10] on icon "publish" at bounding box center [543, 9] width 9 height 9
checkbox input "false"
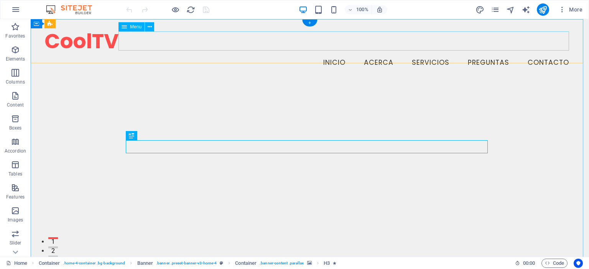
click at [327, 53] on nav "Inicio Acerca Servicios Preguntas Contacto" at bounding box center [310, 62] width 531 height 19
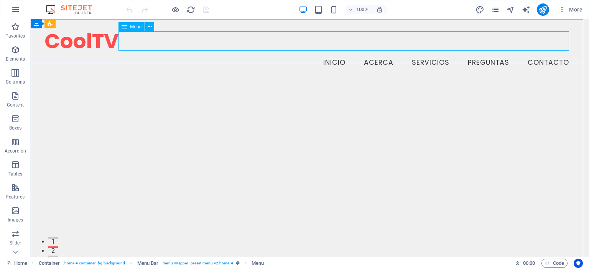
click at [135, 28] on span "Menu" at bounding box center [136, 27] width 12 height 5
select select
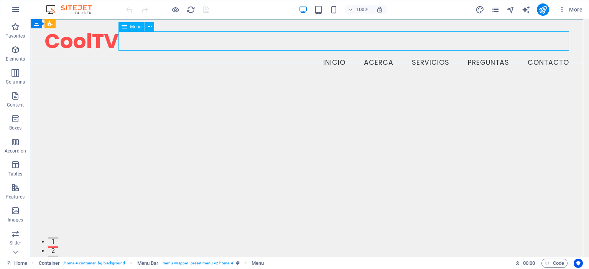
select select
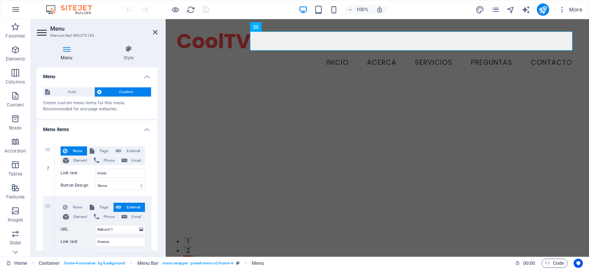
click at [48, 151] on div "1" at bounding box center [49, 168] width 12 height 56
select select
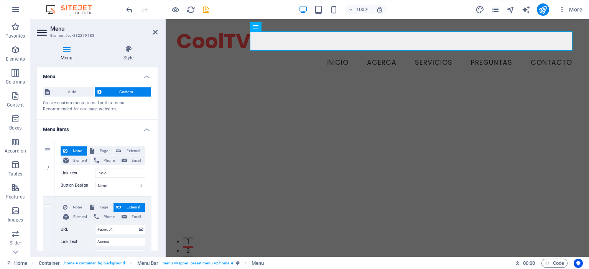
click at [103, 160] on span "Phone" at bounding box center [109, 160] width 15 height 9
select select
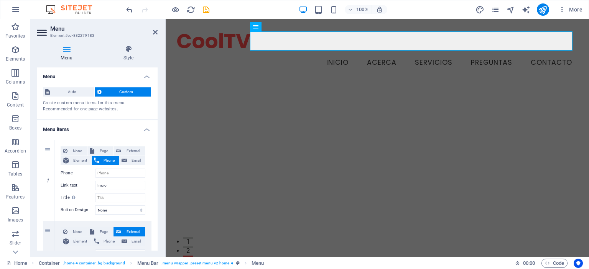
click at [81, 150] on span "None" at bounding box center [77, 151] width 15 height 9
select select
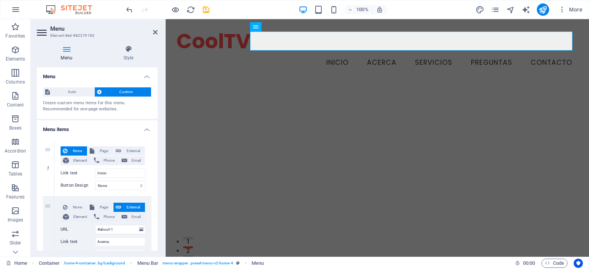
click at [70, 94] on span "Auto" at bounding box center [72, 91] width 40 height 9
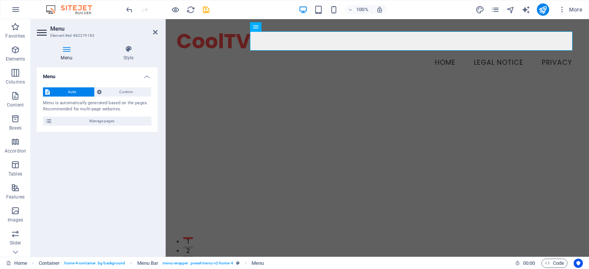
click at [129, 93] on span "Custom" at bounding box center [126, 91] width 45 height 9
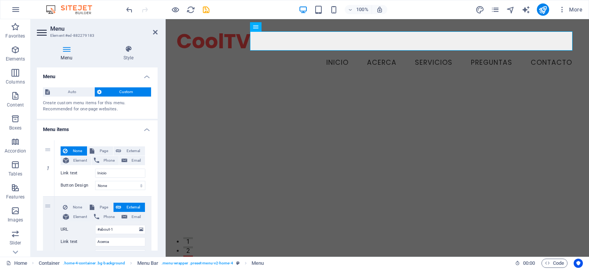
click at [68, 92] on span "Auto" at bounding box center [72, 91] width 40 height 9
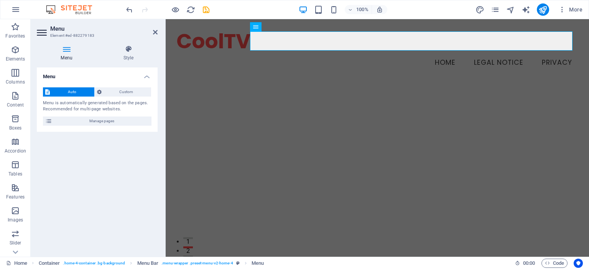
click at [132, 92] on span "Custom" at bounding box center [126, 91] width 45 height 9
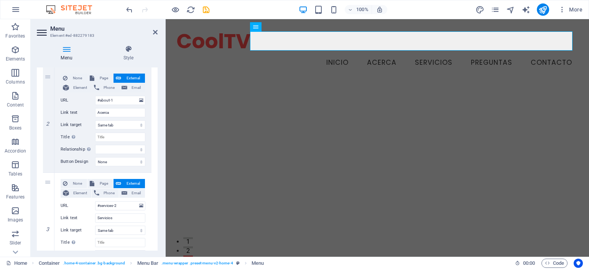
scroll to position [192, 0]
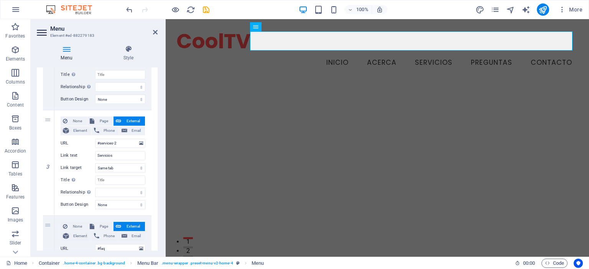
click at [18, 55] on span "Elements" at bounding box center [15, 54] width 31 height 18
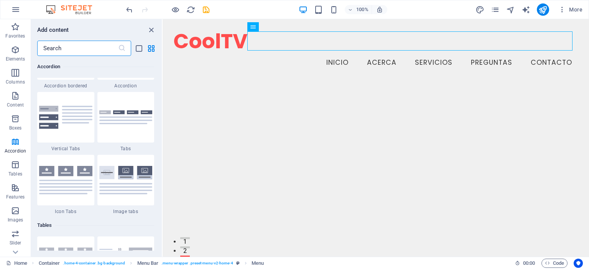
scroll to position [2690, 0]
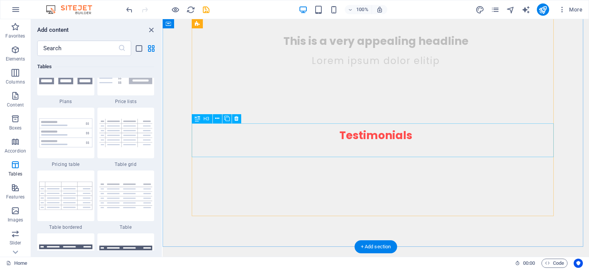
scroll to position [3184, 0]
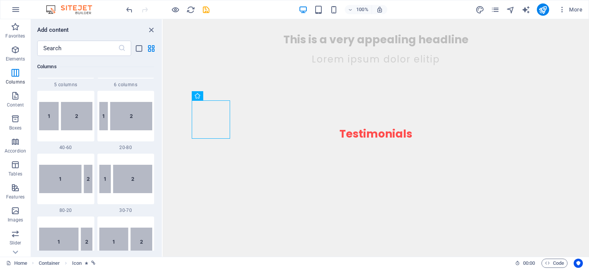
scroll to position [542, 0]
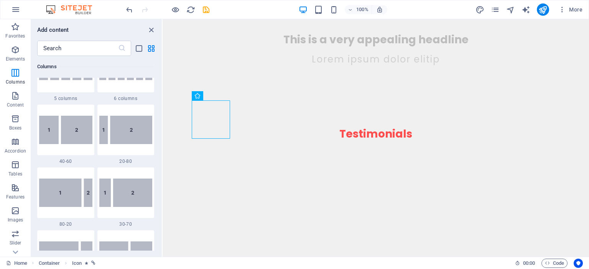
click at [52, 136] on img at bounding box center [65, 130] width 53 height 28
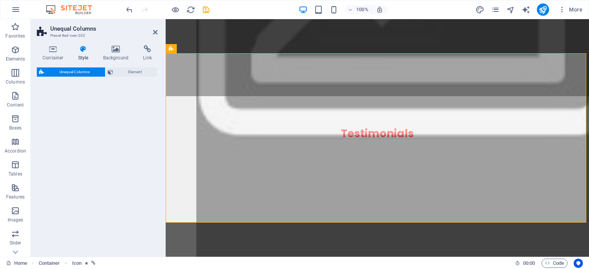
select select "%"
select select "rem"
select select "preset-unequal-columns-v2-1-40-60"
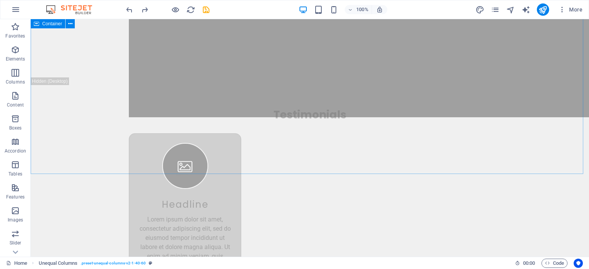
scroll to position [3338, 0]
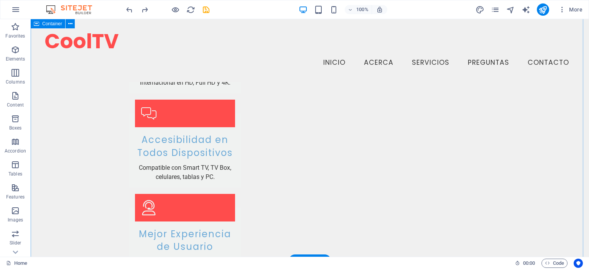
scroll to position [1798, 0]
